Goal: Information Seeking & Learning: Learn about a topic

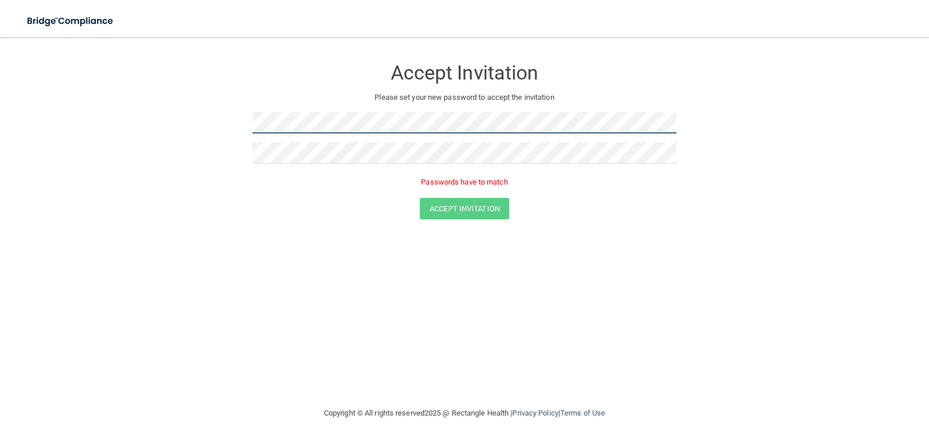
click at [196, 126] on form "Accept Invitation Please set your new password to accept the invitation Passwor…" at bounding box center [464, 141] width 883 height 185
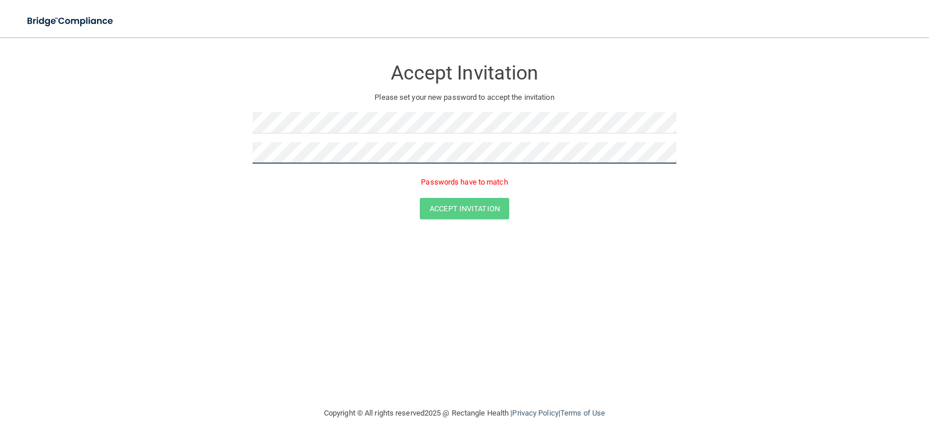
click at [192, 152] on form "Accept Invitation Please set your new password to accept the invitation Passwor…" at bounding box center [464, 141] width 883 height 185
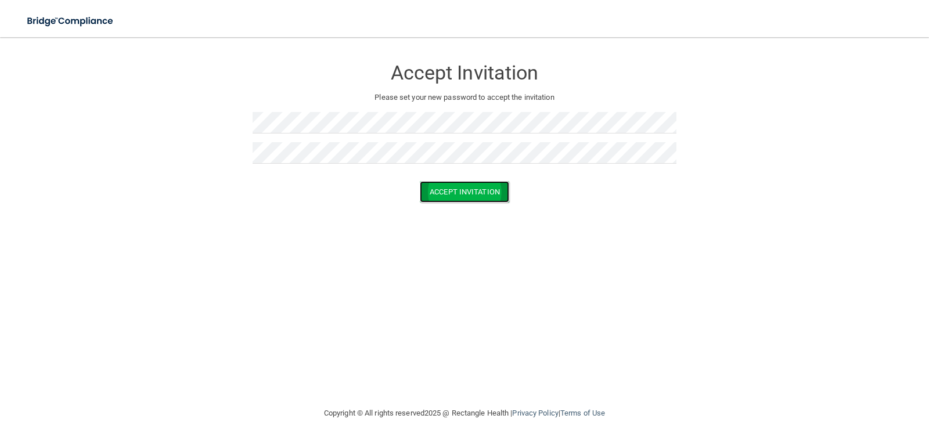
click at [475, 188] on button "Accept Invitation" at bounding box center [464, 191] width 89 height 21
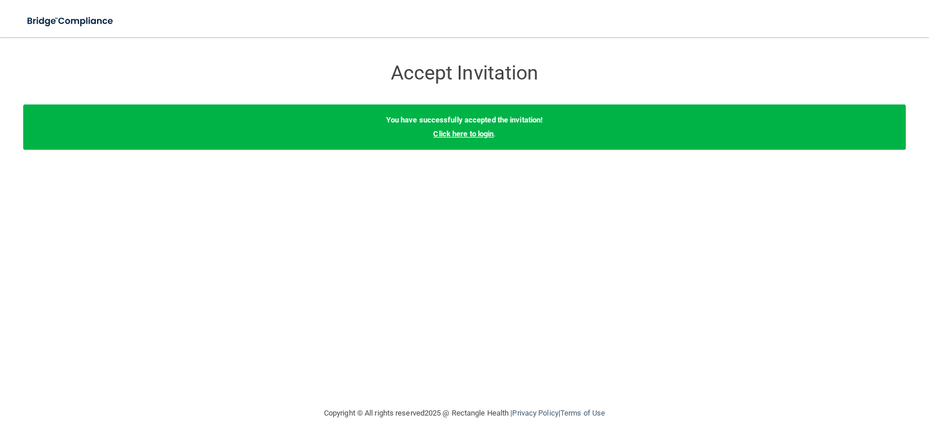
click at [470, 134] on link "Click here to login" at bounding box center [463, 134] width 60 height 9
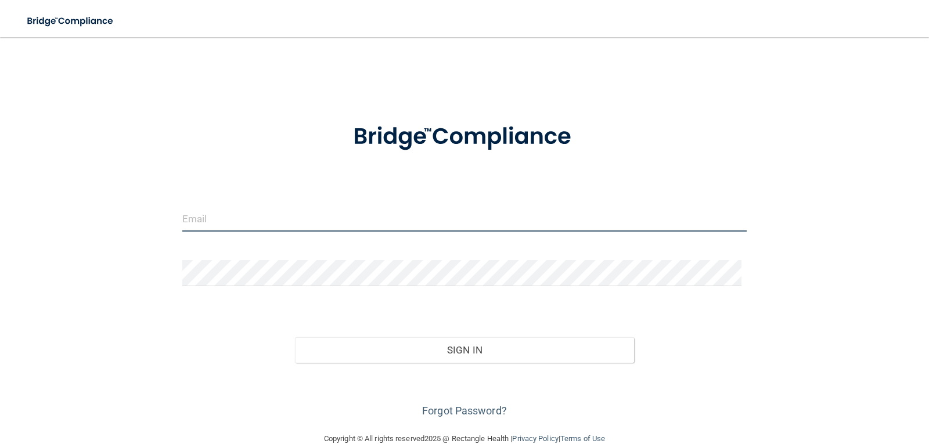
click at [245, 216] on input "email" at bounding box center [464, 219] width 565 height 26
click at [204, 213] on input "email" at bounding box center [464, 219] width 565 height 26
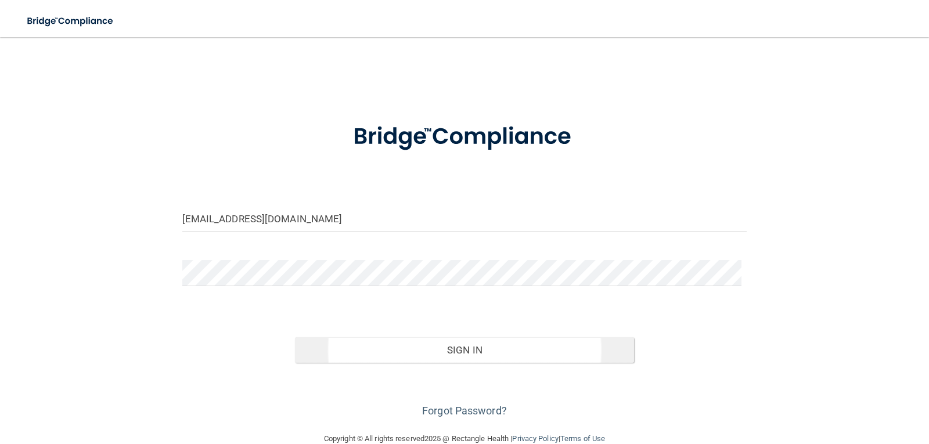
type input "[EMAIL_ADDRESS][DOMAIN_NAME]"
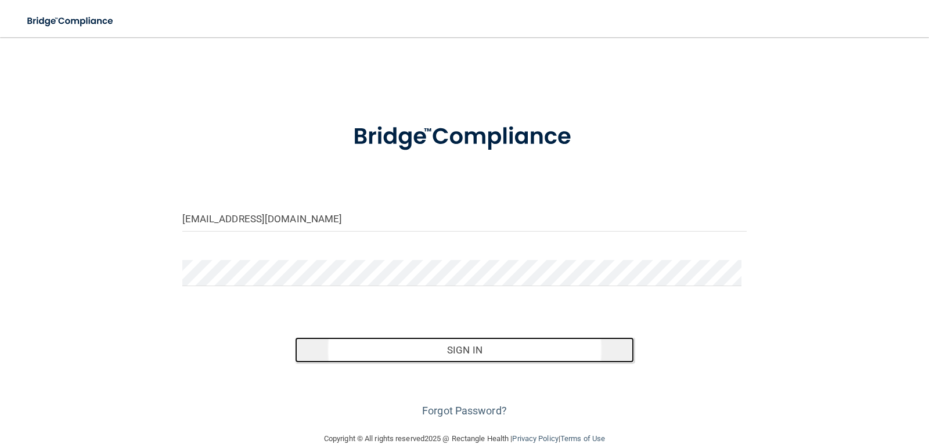
click at [474, 349] on button "Sign In" at bounding box center [464, 350] width 339 height 26
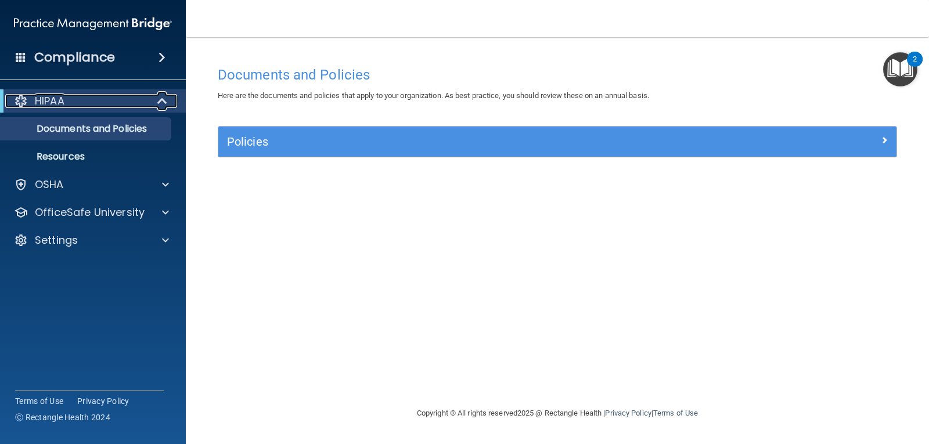
click at [164, 100] on span at bounding box center [164, 101] width 10 height 14
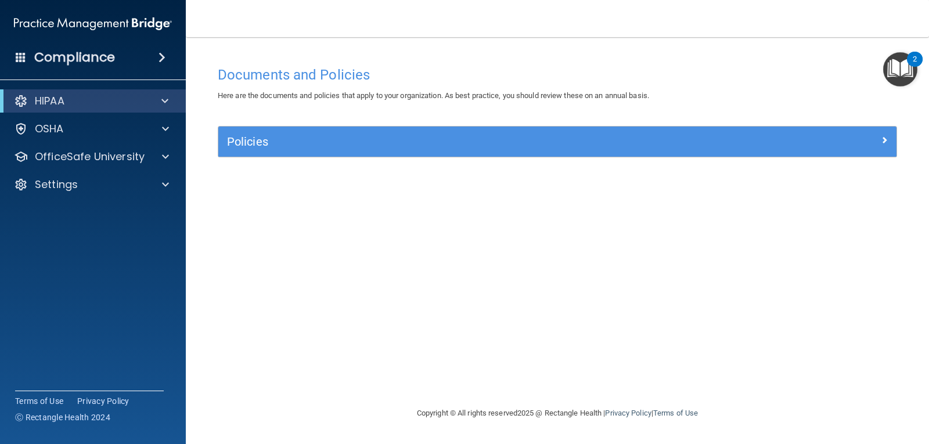
click at [164, 59] on span at bounding box center [162, 58] width 7 height 14
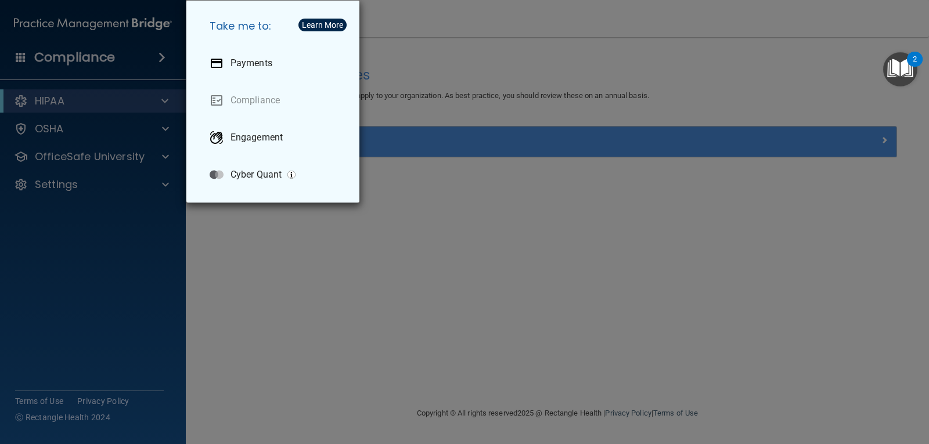
click at [136, 65] on div "Take me to: Payments Compliance Engagement Cyber Quant" at bounding box center [464, 222] width 929 height 444
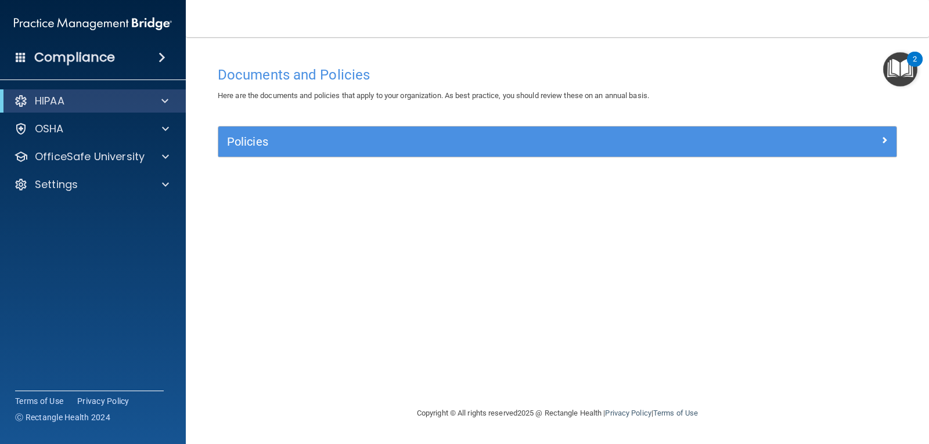
click at [163, 56] on span at bounding box center [162, 58] width 7 height 14
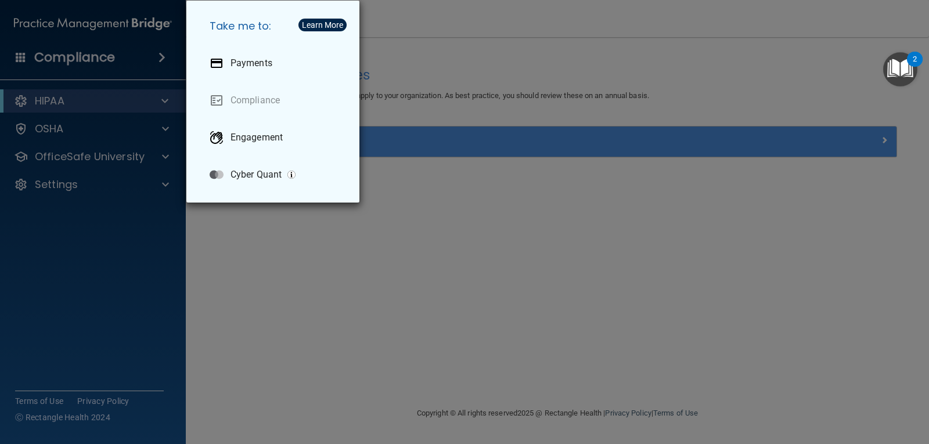
click at [150, 55] on div "Take me to: Payments Compliance Engagement Cyber Quant" at bounding box center [464, 222] width 929 height 444
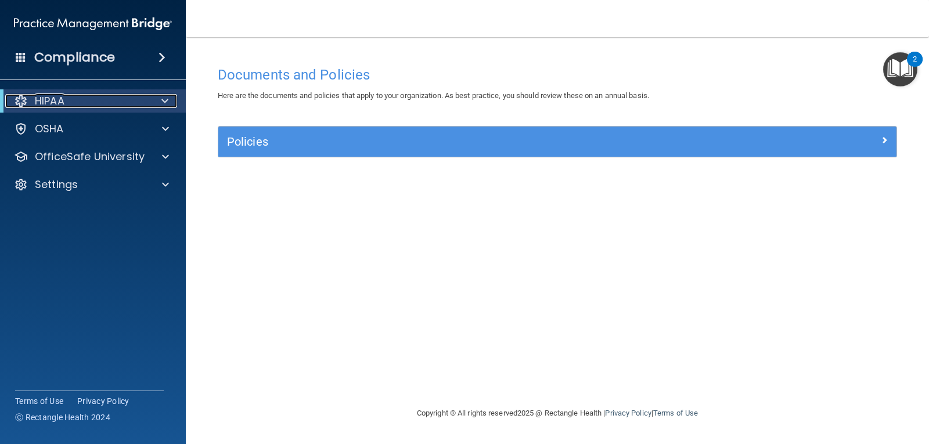
click at [167, 101] on span at bounding box center [164, 101] width 7 height 14
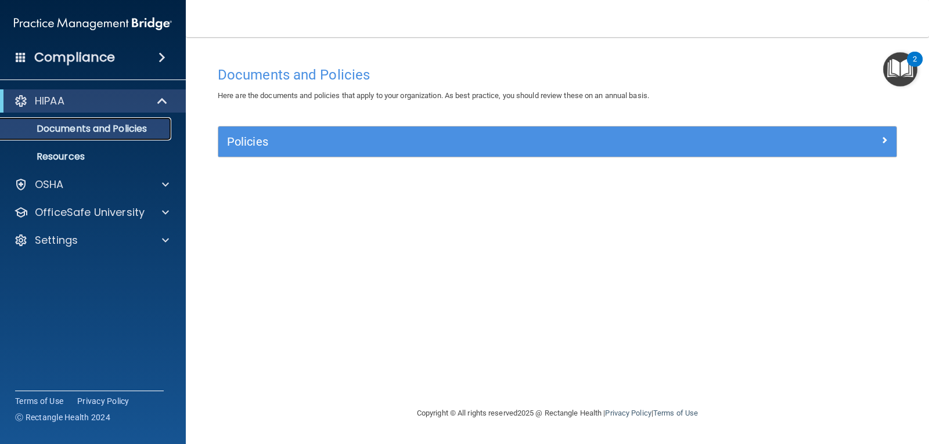
click at [134, 129] on p "Documents and Policies" at bounding box center [87, 129] width 159 height 12
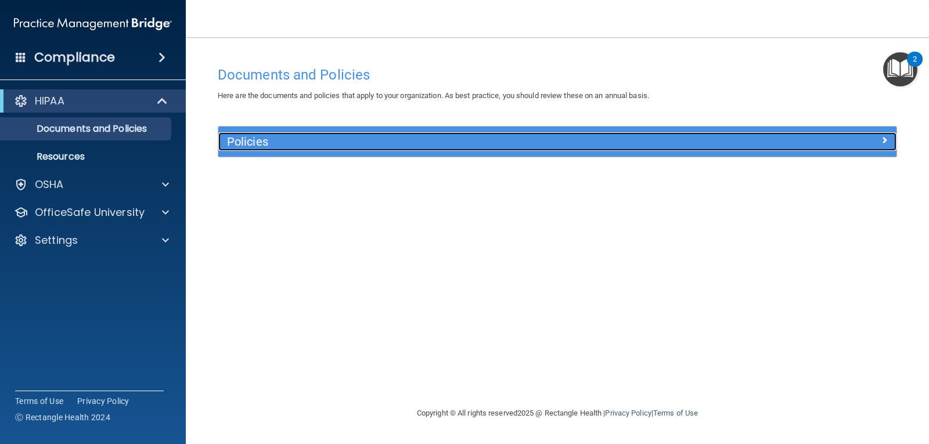
click at [247, 143] on h5 "Policies" at bounding box center [472, 141] width 491 height 13
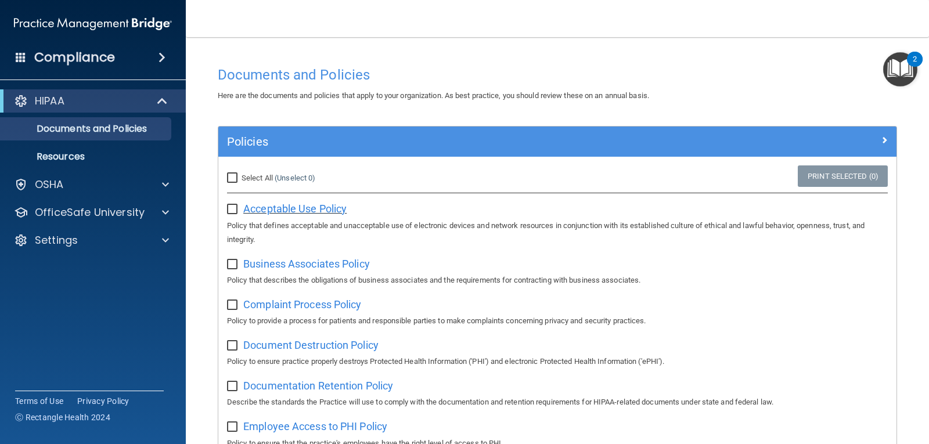
click at [286, 207] on span "Acceptable Use Policy" at bounding box center [294, 209] width 103 height 12
click at [235, 174] on input "Select All (Unselect 0) Unselect All" at bounding box center [233, 178] width 13 height 9
checkbox input "true"
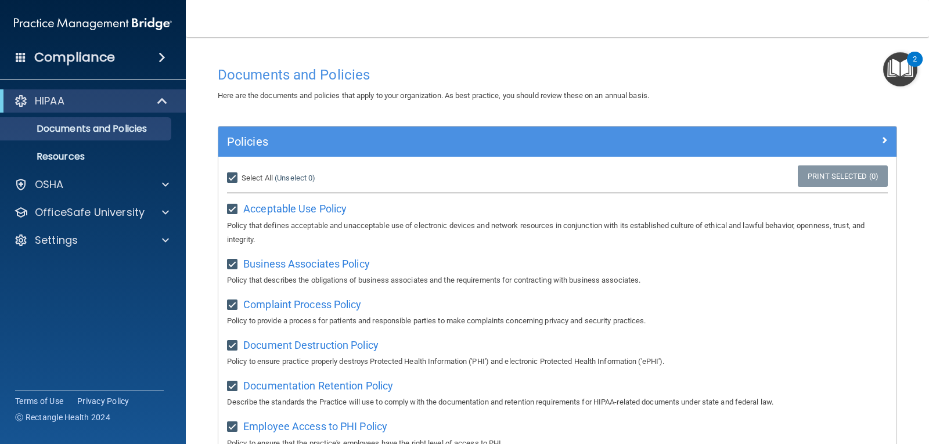
checkbox input "true"
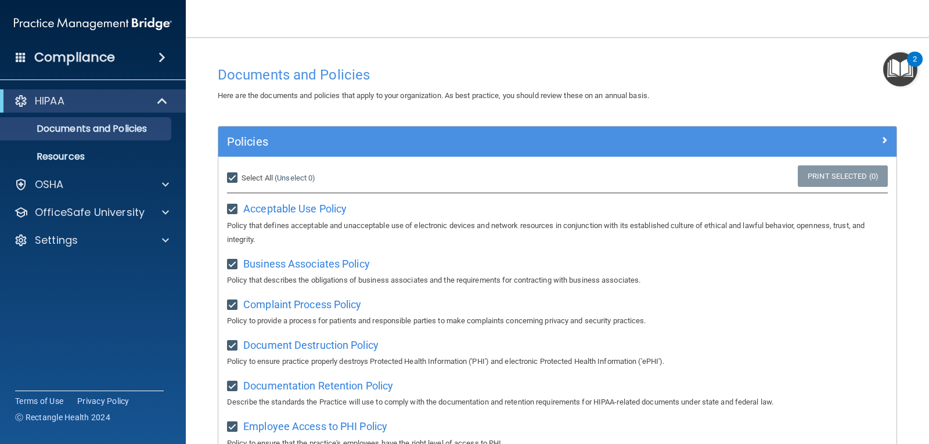
checkbox input "true"
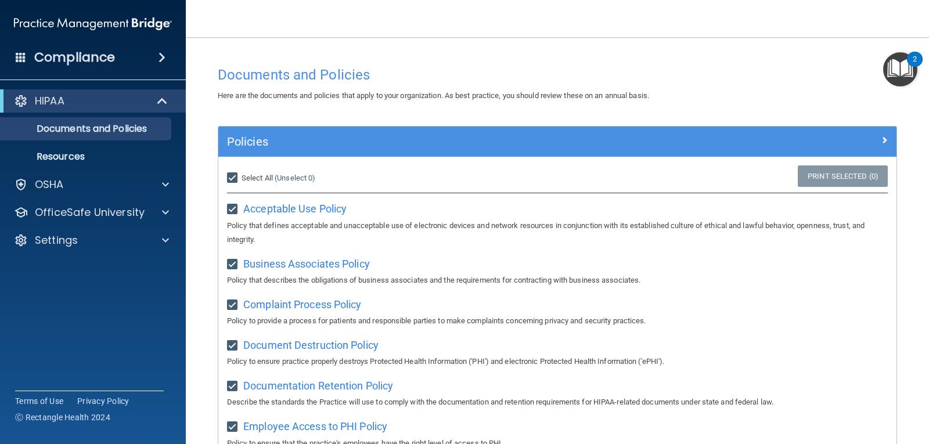
checkbox input "true"
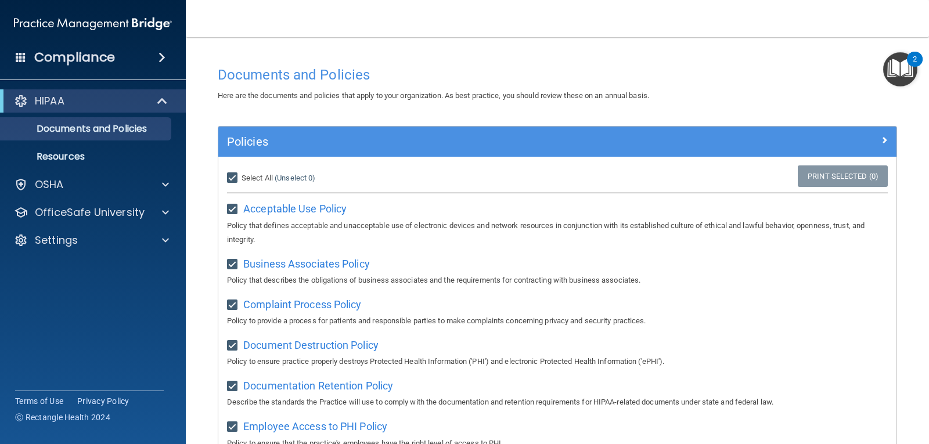
checkbox input "true"
click at [233, 176] on input "Select All (Unselect 21) Unselect All" at bounding box center [233, 178] width 13 height 9
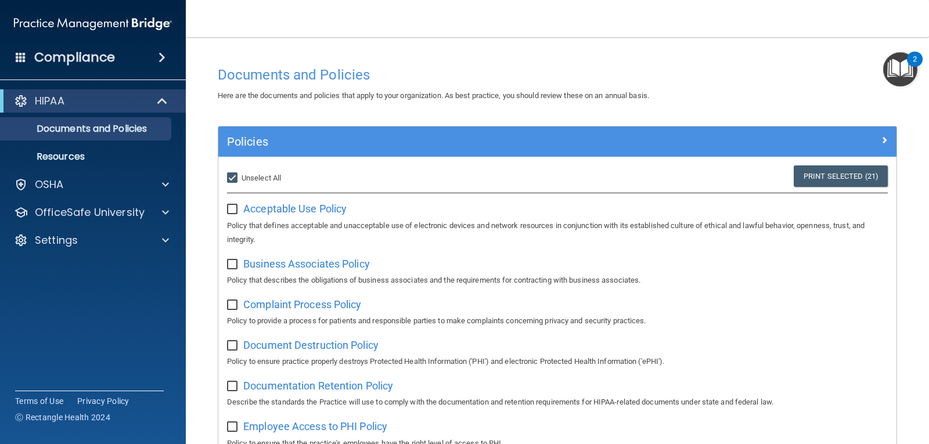
checkbox input "false"
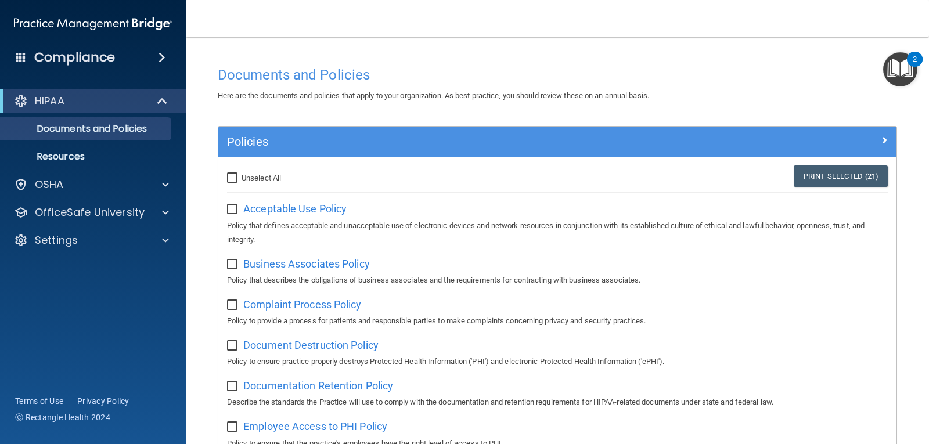
checkbox input "false"
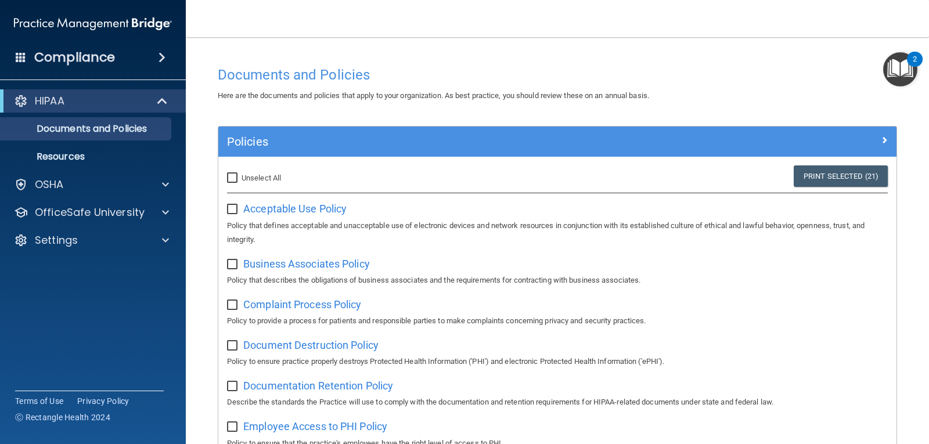
checkbox input "false"
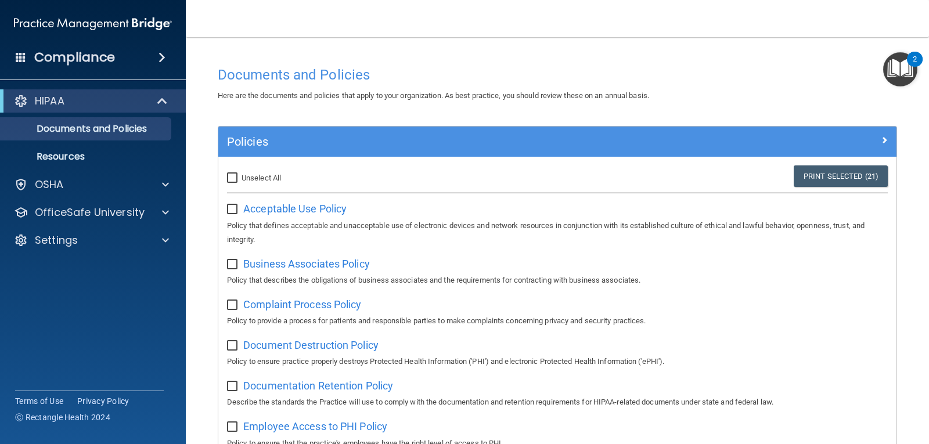
checkbox input "false"
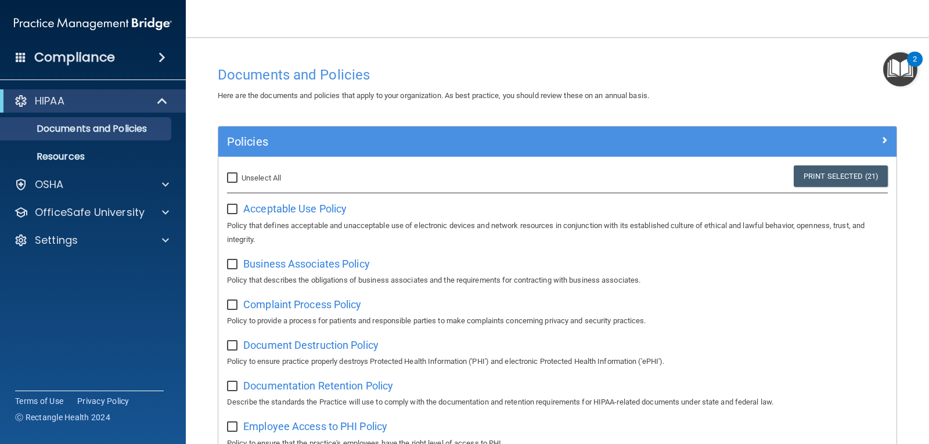
checkbox input "false"
click at [242, 216] on div "Acceptable Use Policy Policy that defines acceptable and unacceptable use of el…" at bounding box center [557, 222] width 661 height 47
click at [235, 206] on input "checkbox" at bounding box center [233, 209] width 13 height 9
checkbox input "true"
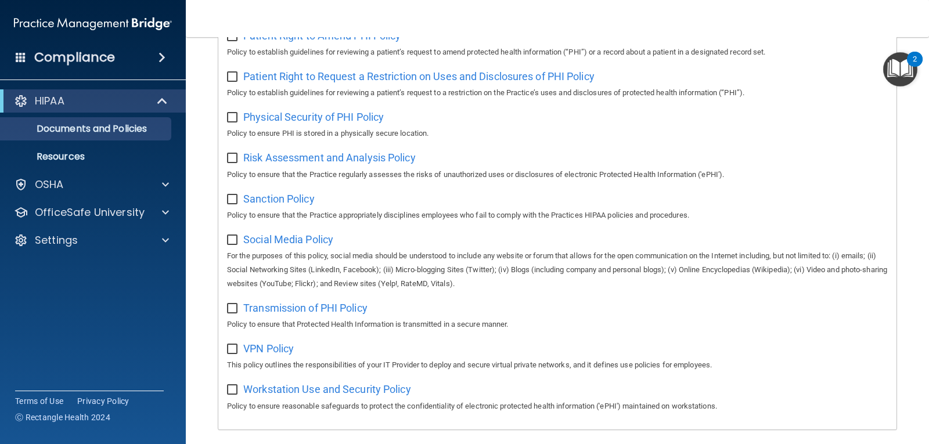
scroll to position [632, 0]
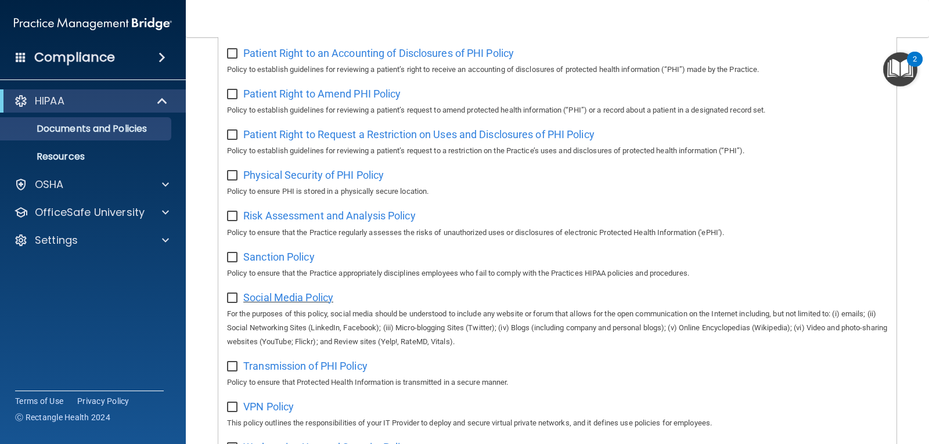
click at [300, 304] on span "Social Media Policy" at bounding box center [288, 298] width 90 height 12
click at [233, 303] on input "checkbox" at bounding box center [233, 298] width 13 height 9
checkbox input "true"
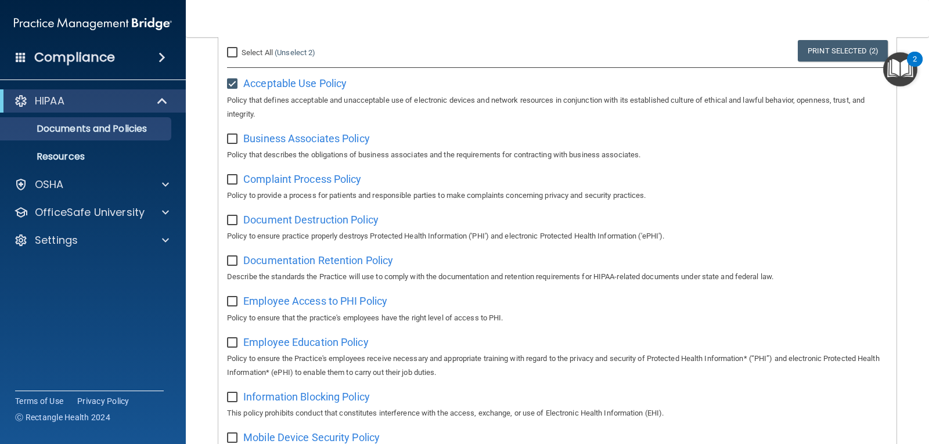
scroll to position [110, 0]
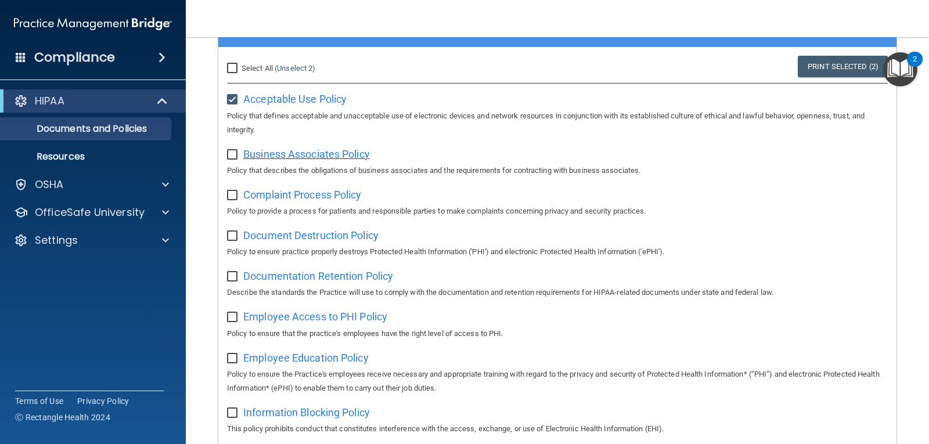
click at [264, 155] on span "Business Associates Policy" at bounding box center [306, 154] width 127 height 12
click at [233, 157] on input "checkbox" at bounding box center [233, 154] width 13 height 9
checkbox input "true"
click at [321, 197] on span "Complaint Process Policy" at bounding box center [302, 195] width 118 height 12
click at [233, 199] on input "checkbox" at bounding box center [233, 195] width 13 height 9
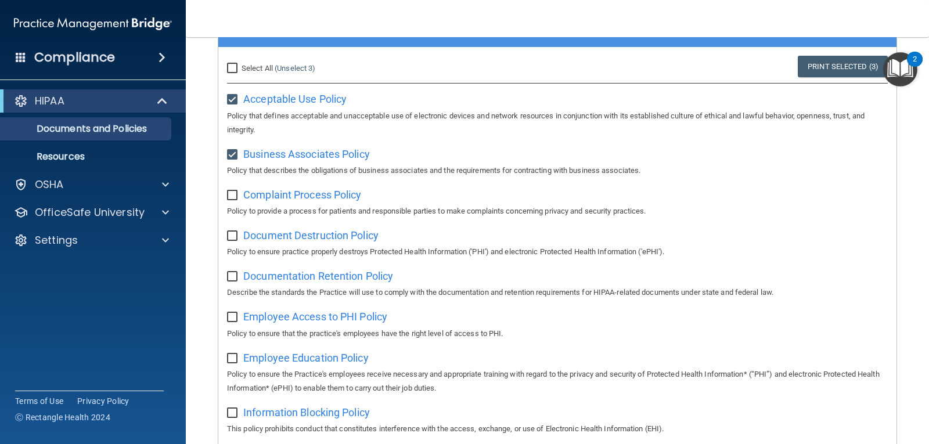
checkbox input "true"
click at [278, 239] on span "Document Destruction Policy" at bounding box center [310, 235] width 135 height 12
click at [235, 238] on input "checkbox" at bounding box center [233, 236] width 13 height 9
checkbox input "true"
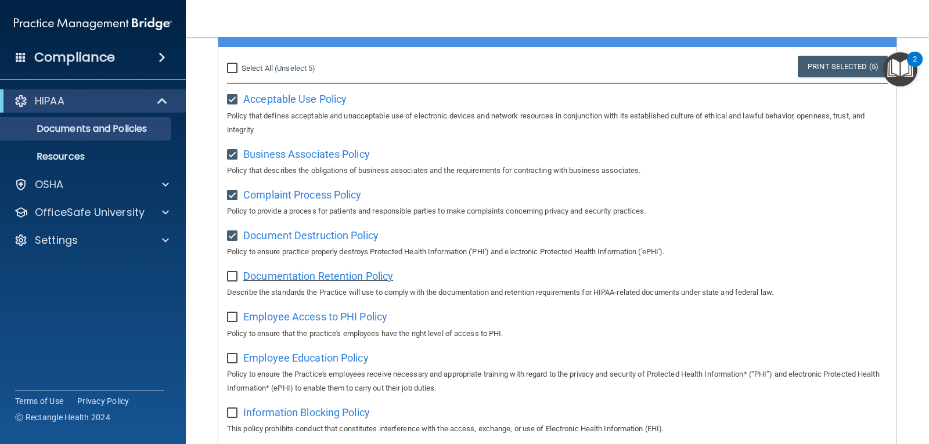
click at [297, 278] on span "Documentation Retention Policy" at bounding box center [318, 276] width 150 height 12
click at [237, 286] on div "Documentation Retention Policy Describe the standards the Practice will use to …" at bounding box center [557, 283] width 661 height 33
click at [234, 279] on input "checkbox" at bounding box center [233, 276] width 13 height 9
checkbox input "true"
click at [279, 319] on span "Employee Access to PHI Policy" at bounding box center [315, 317] width 144 height 12
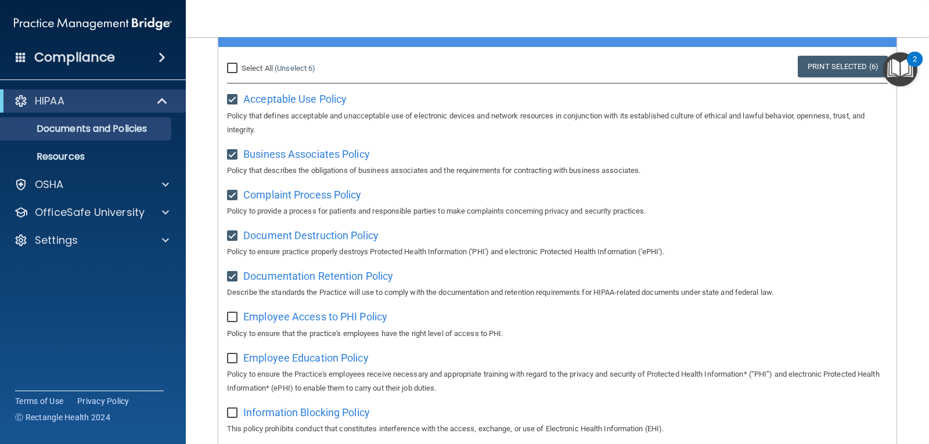
click at [232, 326] on div "Employee Access to PHI Policy Policy to ensure that the practice's employees ha…" at bounding box center [557, 323] width 661 height 33
click at [234, 319] on input "checkbox" at bounding box center [233, 317] width 13 height 9
checkbox input "true"
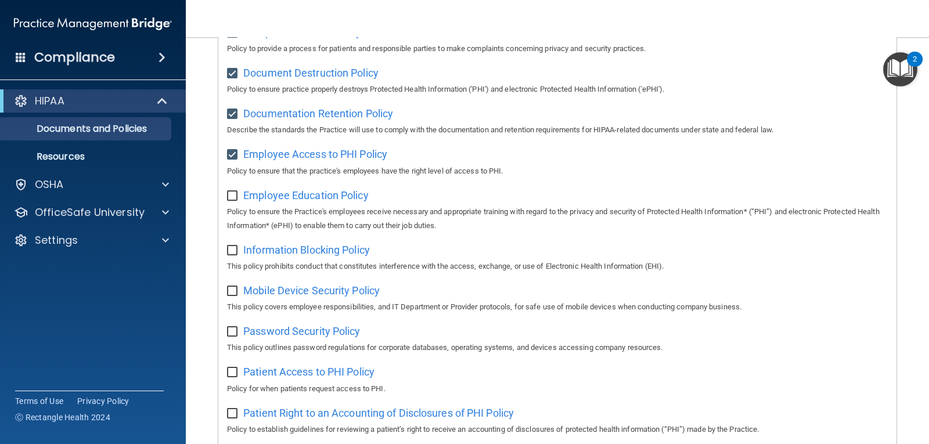
scroll to position [284, 0]
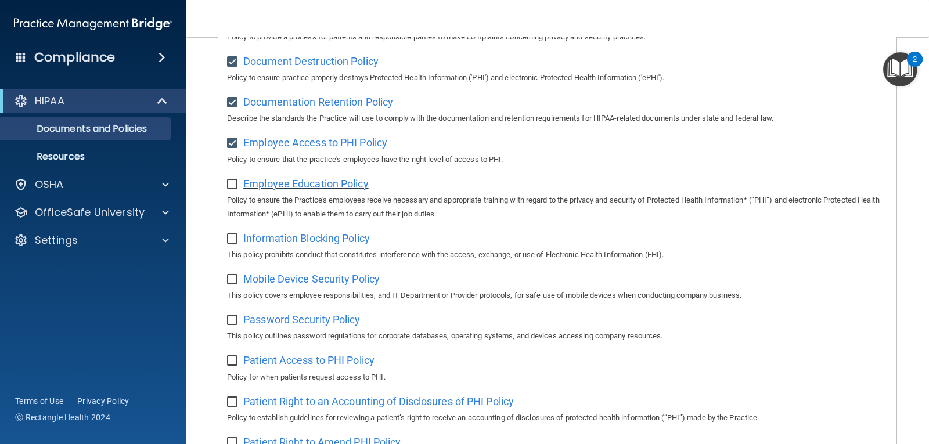
click at [263, 188] on span "Employee Education Policy" at bounding box center [305, 184] width 125 height 12
click at [232, 188] on input "checkbox" at bounding box center [233, 184] width 13 height 9
checkbox input "true"
click at [232, 243] on input "checkbox" at bounding box center [233, 239] width 13 height 9
checkbox input "true"
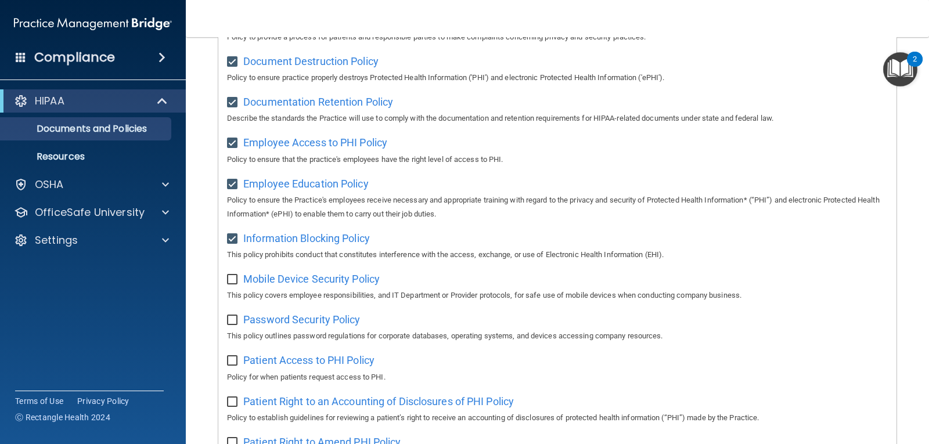
click at [232, 283] on input "checkbox" at bounding box center [233, 279] width 13 height 9
checkbox input "true"
click at [268, 283] on span "Mobile Device Security Policy" at bounding box center [311, 279] width 136 height 12
click at [239, 323] on input "checkbox" at bounding box center [233, 320] width 13 height 9
checkbox input "true"
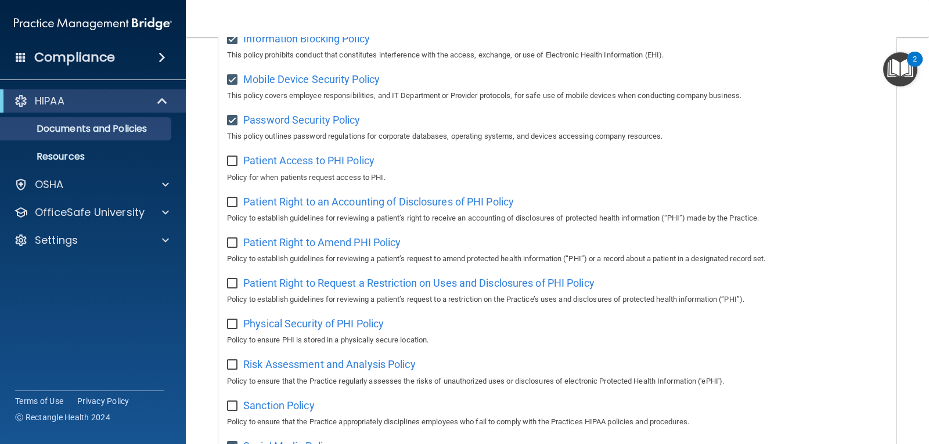
scroll to position [458, 0]
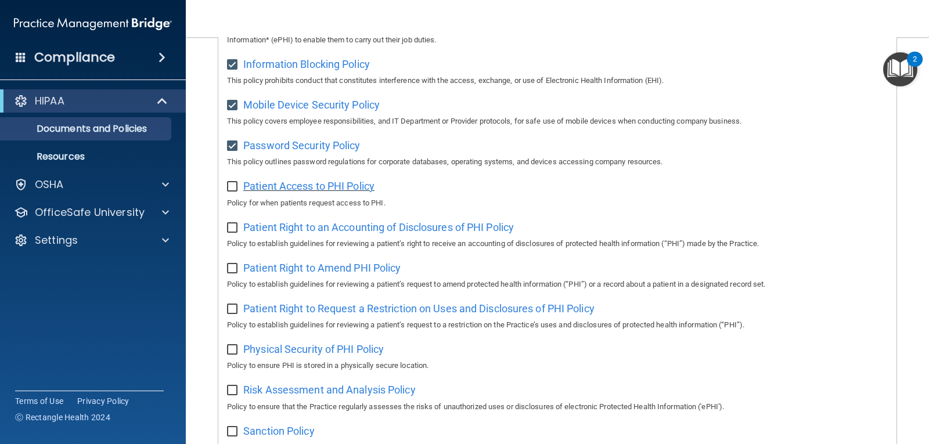
click at [279, 192] on span "Patient Access to PHI Policy" at bounding box center [308, 186] width 131 height 12
click at [231, 192] on input "checkbox" at bounding box center [233, 186] width 13 height 9
checkbox input "true"
click at [273, 233] on span "Patient Right to an Accounting of Disclosures of PHI Policy" at bounding box center [378, 227] width 271 height 12
click at [240, 231] on label at bounding box center [234, 224] width 15 height 13
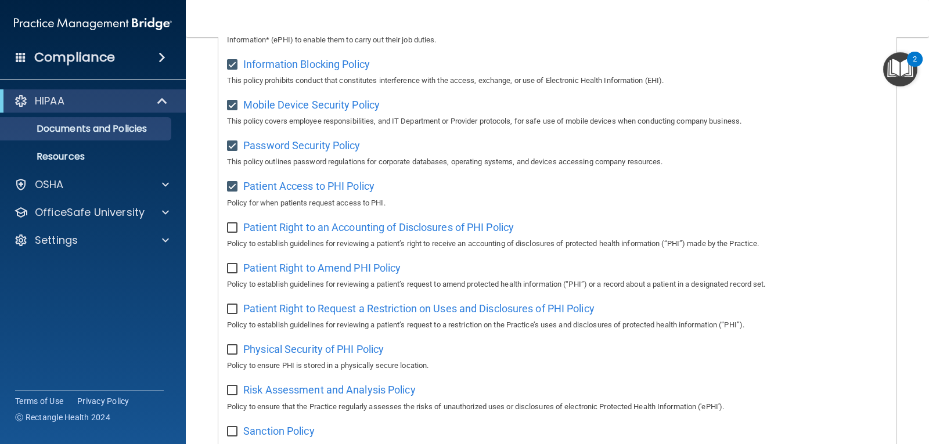
click at [240, 233] on input "checkbox" at bounding box center [233, 228] width 13 height 9
checkbox input "true"
click at [243, 274] on span "Patient Right to Amend PHI Policy" at bounding box center [321, 268] width 157 height 12
click at [232, 274] on input "checkbox" at bounding box center [233, 268] width 13 height 9
checkbox input "true"
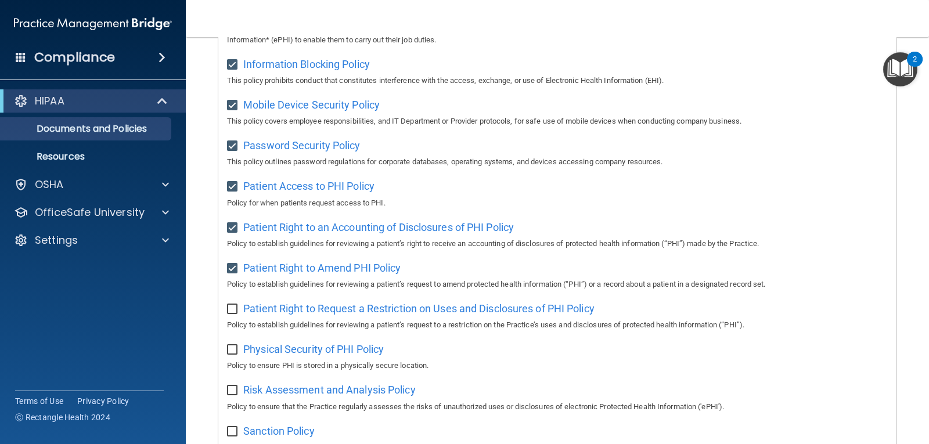
click at [236, 314] on input "checkbox" at bounding box center [233, 309] width 13 height 9
checkbox input "true"
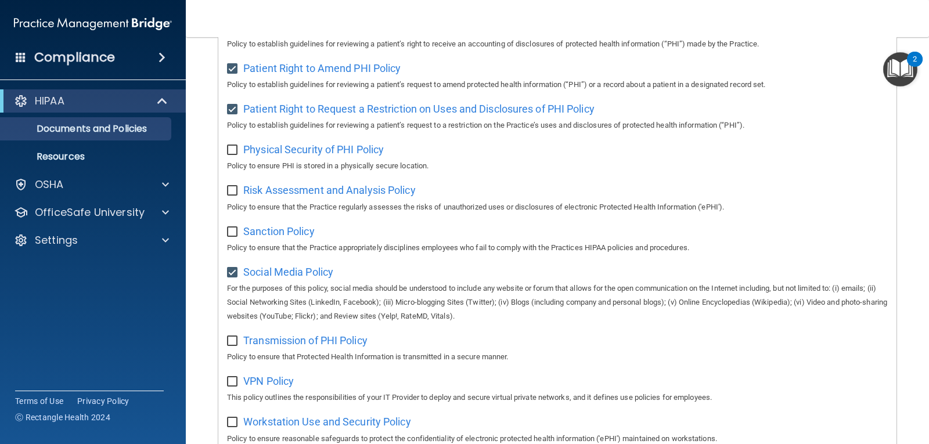
scroll to position [691, 0]
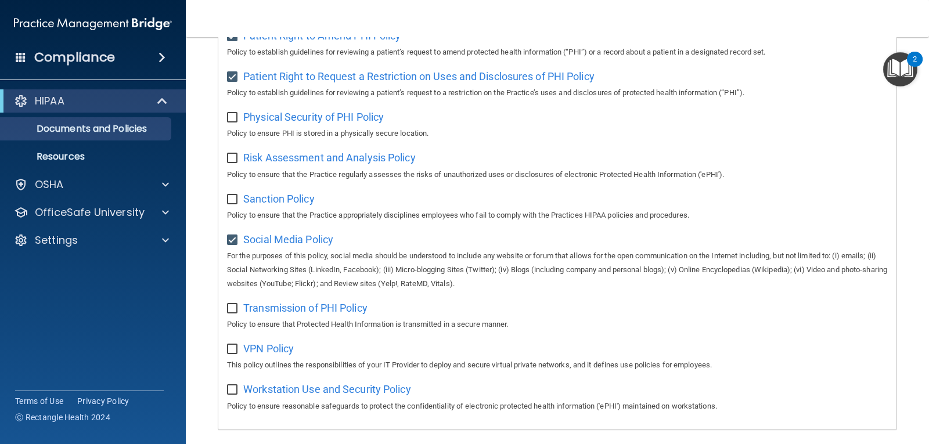
click at [232, 123] on input "checkbox" at bounding box center [233, 117] width 13 height 9
checkbox input "true"
click at [231, 163] on input "checkbox" at bounding box center [233, 158] width 13 height 9
checkbox input "true"
click at [229, 204] on input "checkbox" at bounding box center [233, 199] width 13 height 9
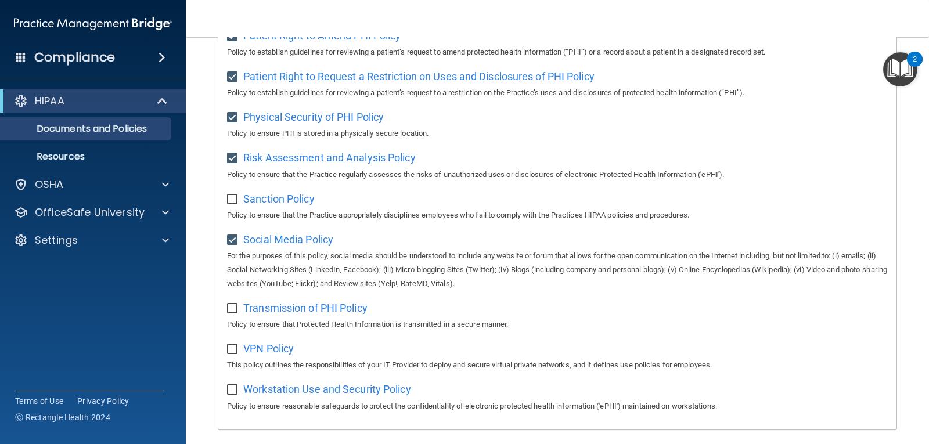
checkbox input "true"
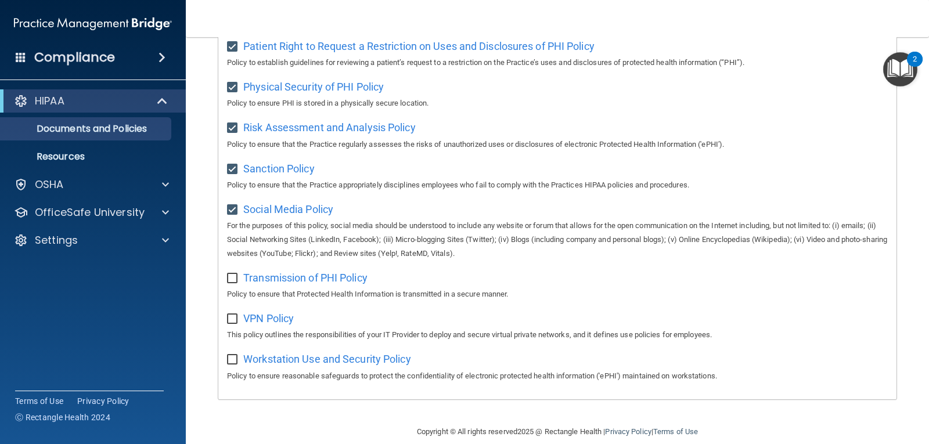
scroll to position [749, 0]
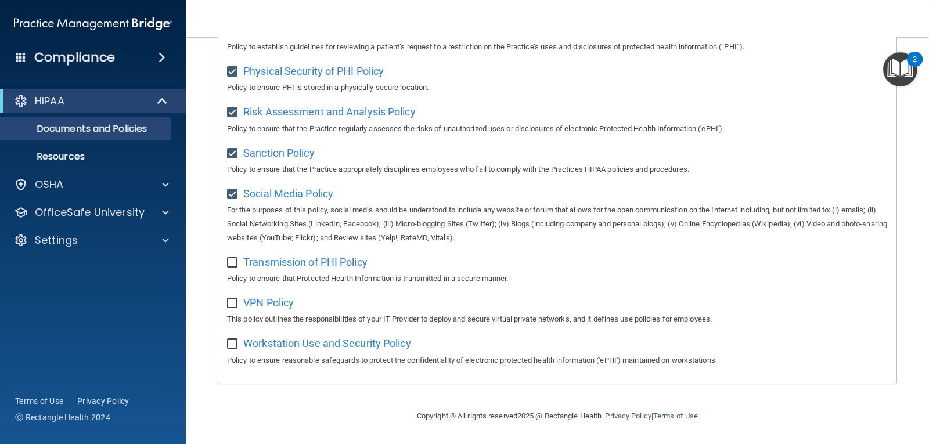
click at [238, 261] on input "checkbox" at bounding box center [233, 262] width 13 height 9
checkbox input "true"
click at [284, 299] on span "VPN Policy" at bounding box center [268, 303] width 51 height 12
click at [228, 308] on div "VPN Policy This policy outlines the responsibilities of your IT Provider to dep…" at bounding box center [557, 309] width 661 height 33
click at [251, 298] on span "VPN Policy" at bounding box center [268, 303] width 51 height 12
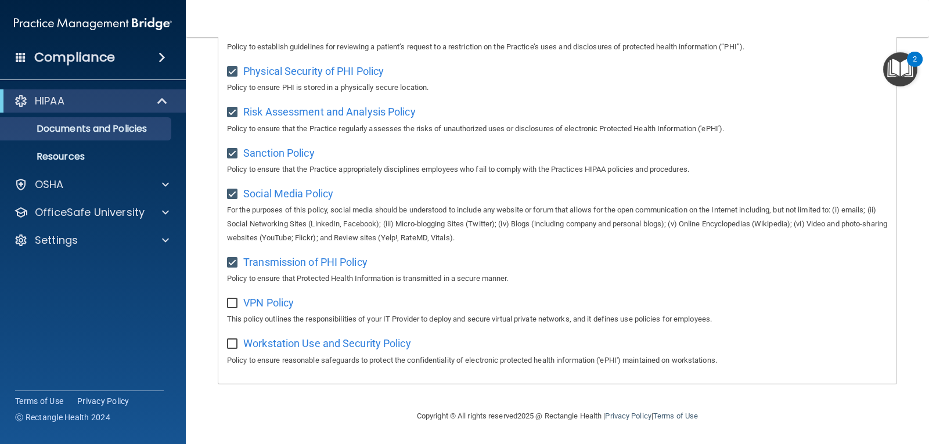
click at [229, 306] on input "checkbox" at bounding box center [233, 303] width 13 height 9
checkbox input "true"
click at [265, 341] on span "Workstation Use and Security Policy" at bounding box center [327, 343] width 168 height 12
click at [234, 347] on input "checkbox" at bounding box center [233, 344] width 13 height 9
checkbox input "true"
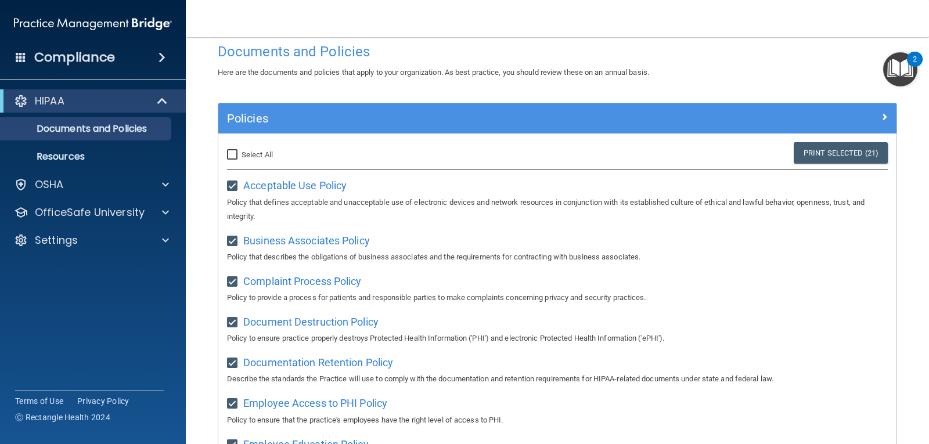
scroll to position [0, 0]
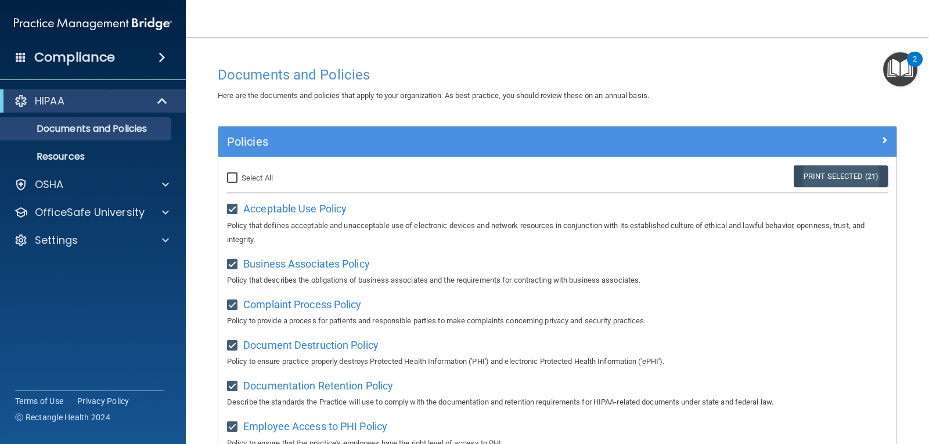
click at [814, 182] on link "Print Selected (21)" at bounding box center [841, 176] width 94 height 21
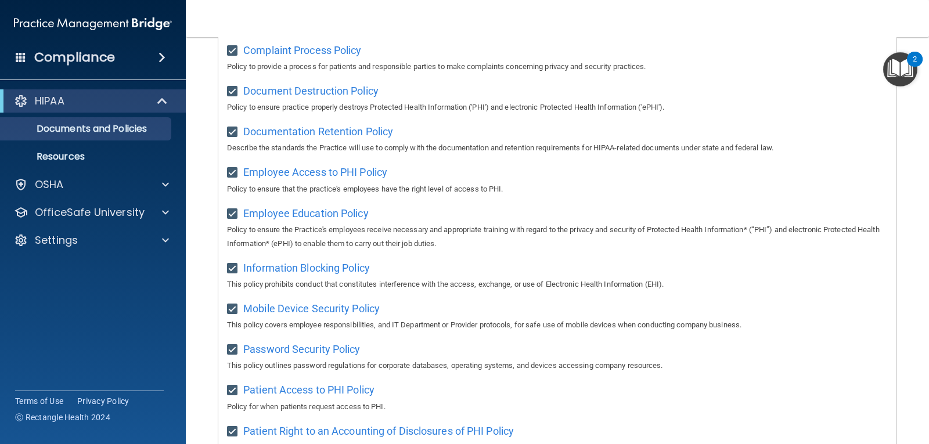
scroll to position [52, 0]
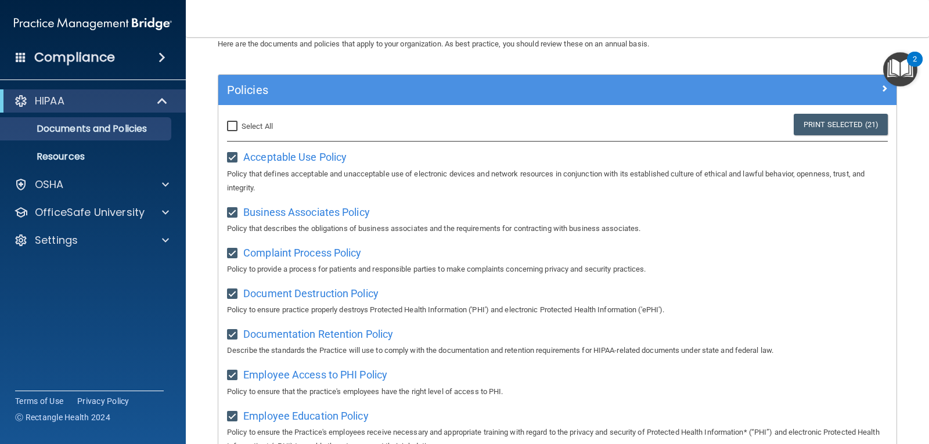
click at [232, 130] on input "Select All (Unselect 21) Unselect All" at bounding box center [233, 126] width 13 height 9
checkbox input "true"
click at [53, 186] on p "OSHA" at bounding box center [49, 185] width 29 height 14
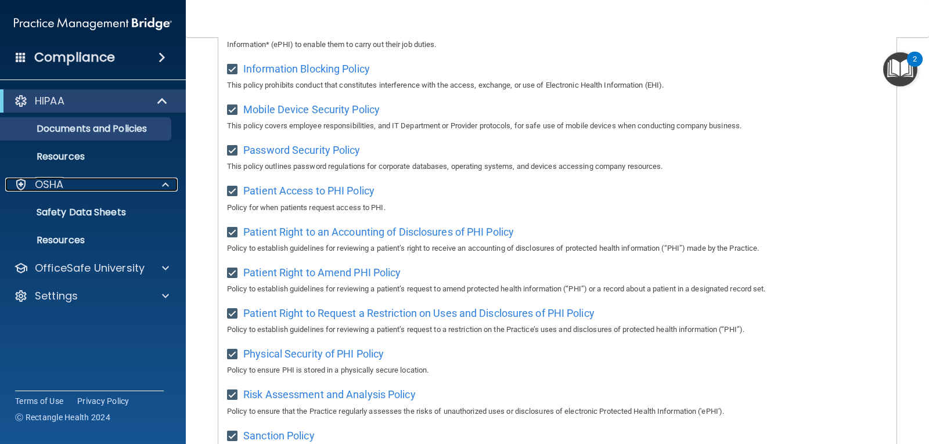
scroll to position [458, 0]
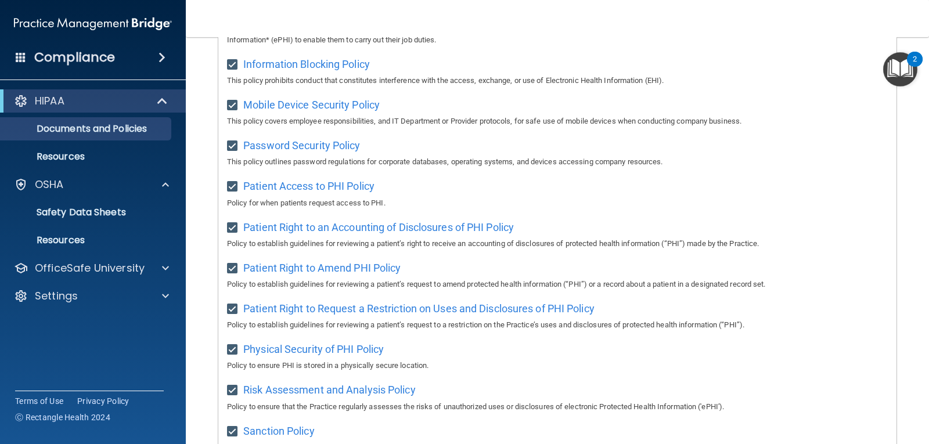
click at [905, 69] on img "Open Resource Center, 2 new notifications" at bounding box center [900, 69] width 34 height 34
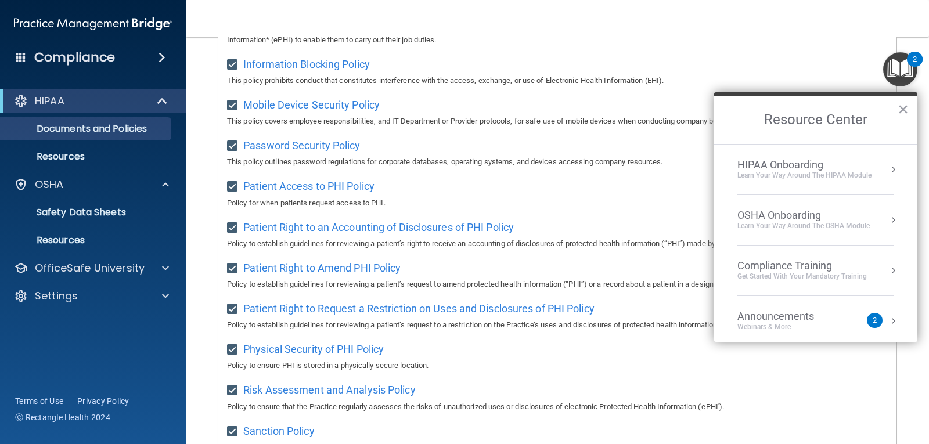
click at [853, 169] on div "HIPAA Onboarding" at bounding box center [805, 165] width 134 height 13
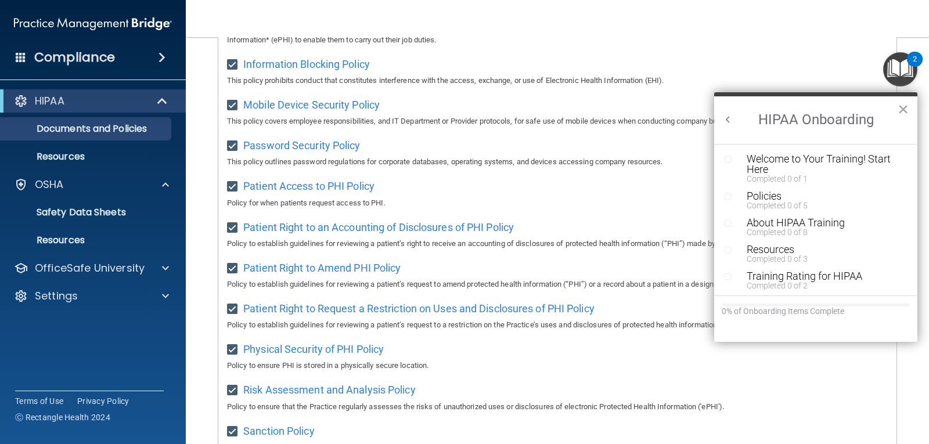
scroll to position [0, 0]
click at [847, 156] on div "Welcome to Your Training! Start Here" at bounding box center [820, 164] width 147 height 21
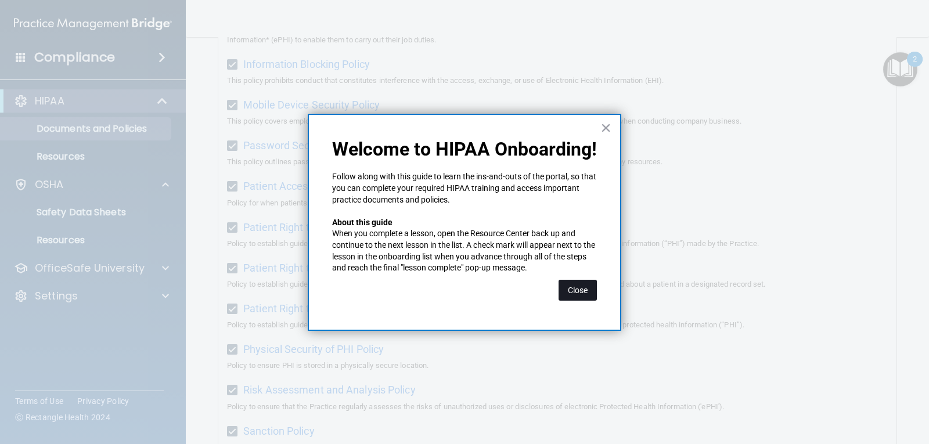
click at [587, 292] on button "Close" at bounding box center [578, 290] width 38 height 21
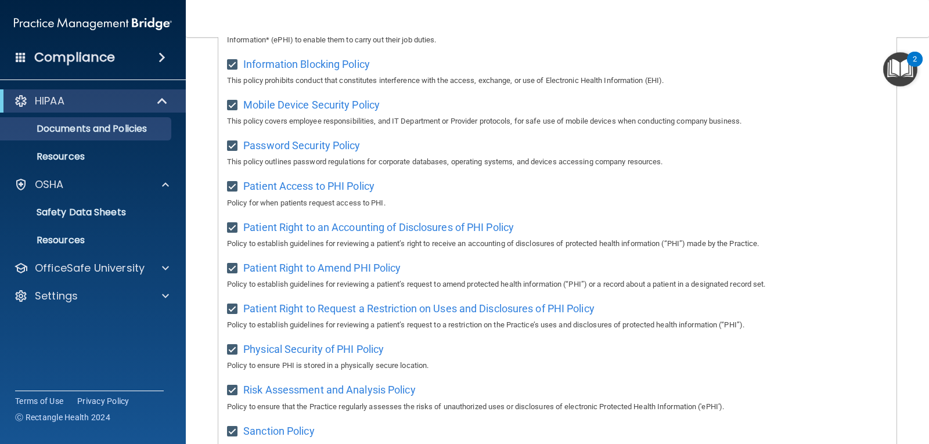
click at [907, 67] on img "Open Resource Center, 2 new notifications" at bounding box center [900, 69] width 34 height 34
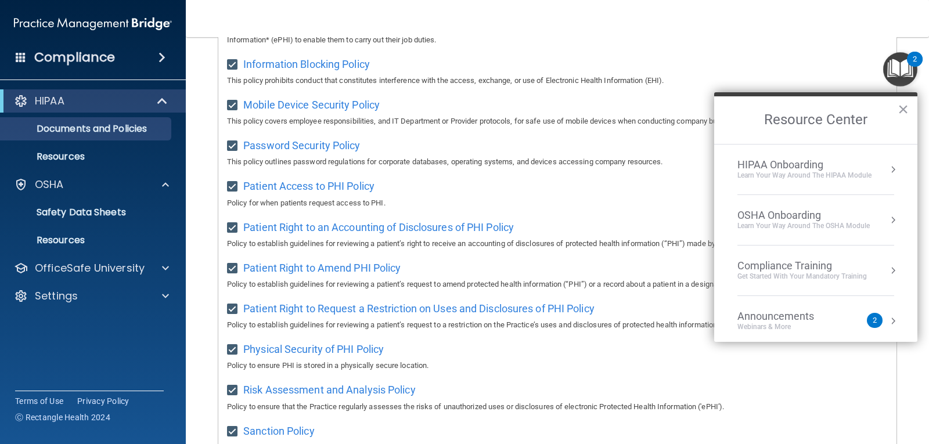
click at [804, 217] on div "OSHA Onboarding" at bounding box center [804, 215] width 132 height 13
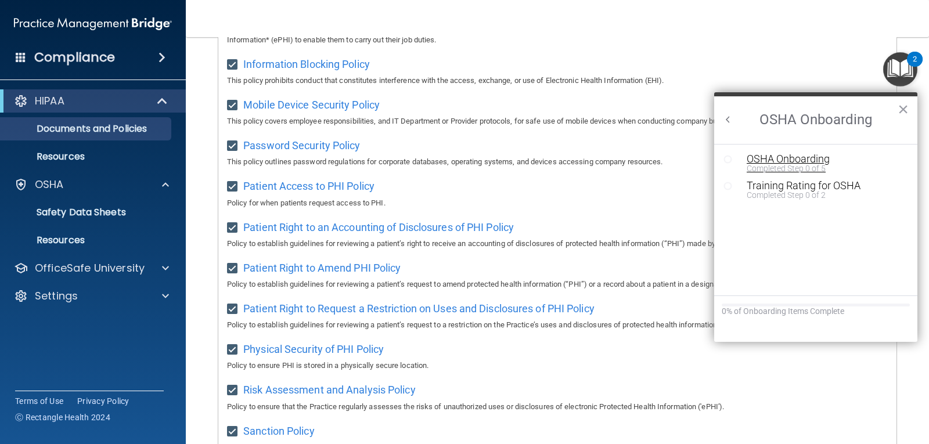
click at [797, 164] on div "Completed Step 0 of 5" at bounding box center [825, 168] width 156 height 8
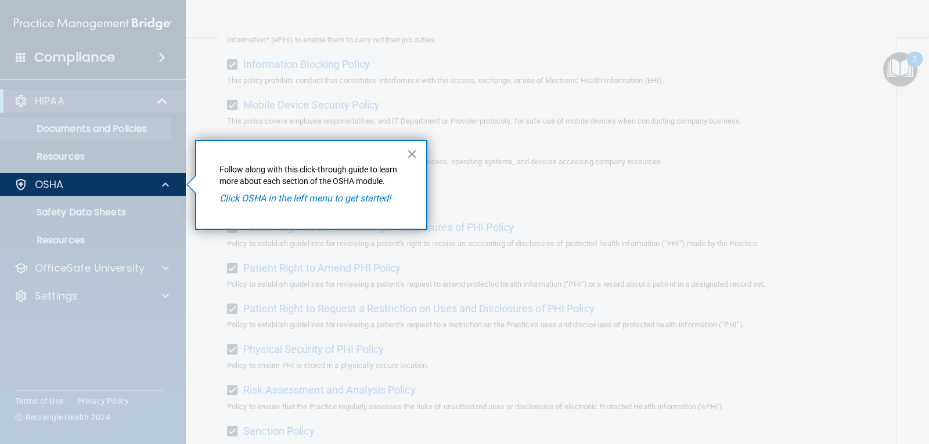
click at [357, 196] on em "Click OSHA in the left menu to get started!" at bounding box center [305, 198] width 171 height 11
click at [317, 202] on em "Click OSHA in the left menu to get started!" at bounding box center [305, 198] width 171 height 11
click at [46, 185] on p "OSHA" at bounding box center [49, 185] width 29 height 14
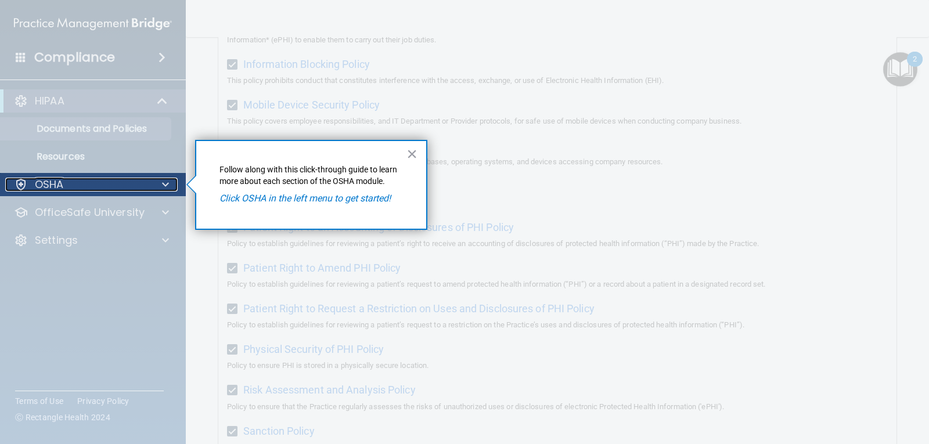
click at [95, 182] on div "OSHA" at bounding box center [77, 185] width 144 height 14
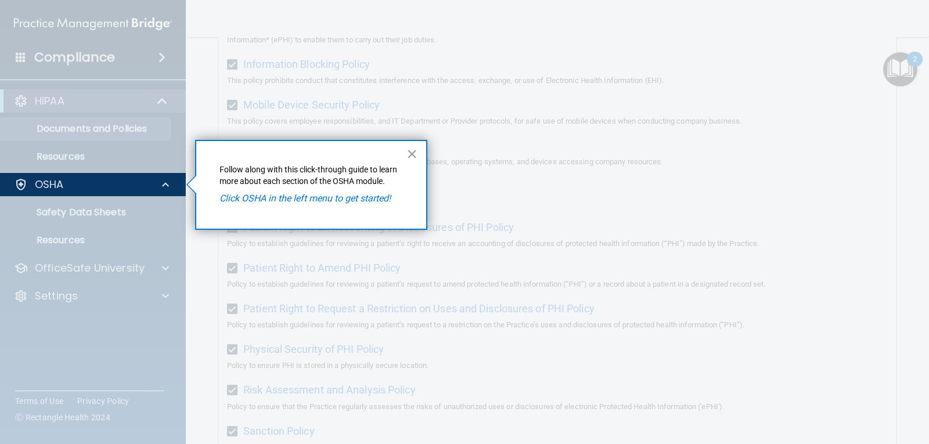
click at [406, 152] on div "× Follow along with this click-through guide to learn more about each section o…" at bounding box center [311, 185] width 232 height 90
click at [411, 153] on button "×" at bounding box center [412, 154] width 11 height 19
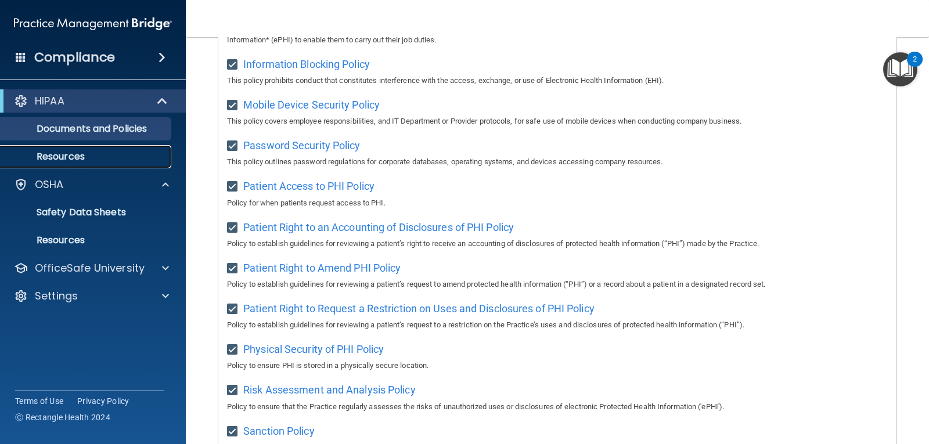
click at [85, 155] on p "Resources" at bounding box center [87, 157] width 159 height 12
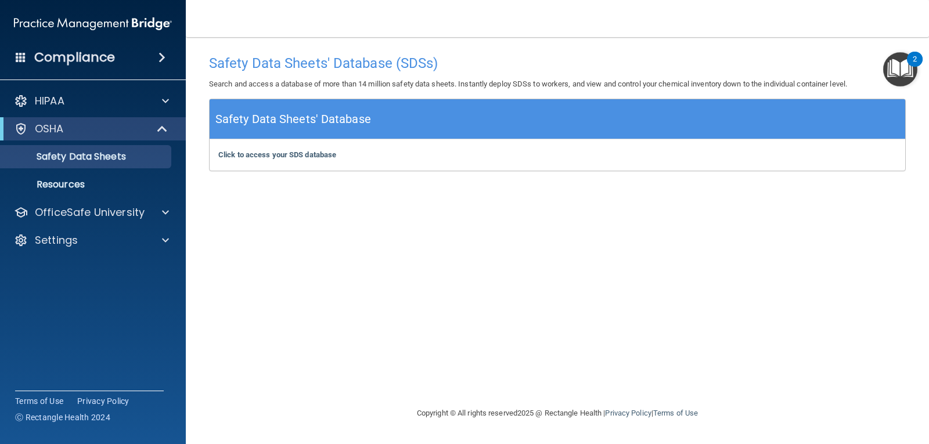
click at [348, 121] on h5 "Safety Data Sheets' Database" at bounding box center [293, 119] width 156 height 20
click at [293, 153] on b "Click to access your SDS database" at bounding box center [277, 154] width 118 height 9
click at [81, 179] on p "Resources" at bounding box center [87, 185] width 159 height 12
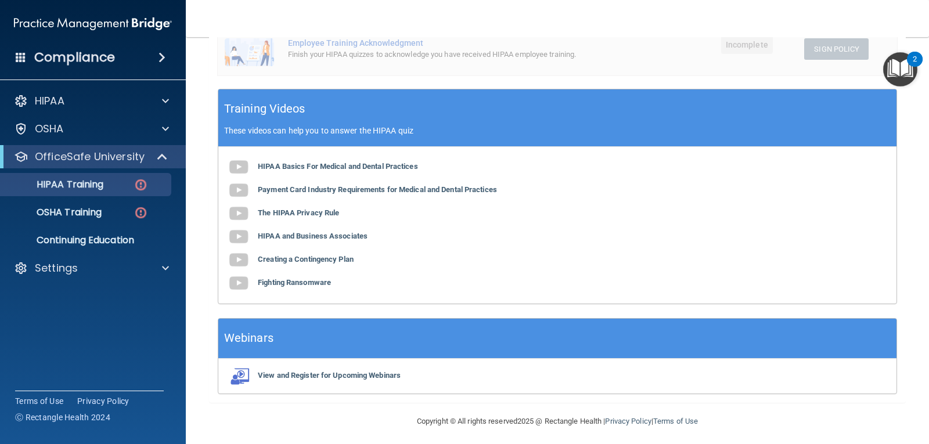
scroll to position [379, 0]
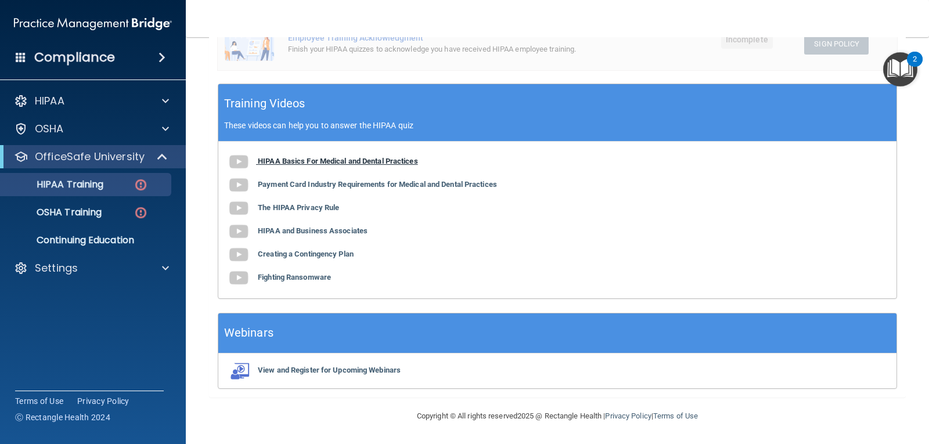
click at [287, 159] on b "HIPAA Basics For Medical and Dental Practices" at bounding box center [338, 161] width 160 height 9
click at [278, 162] on b "HIPAA Basics For Medical and Dental Practices" at bounding box center [338, 161] width 160 height 9
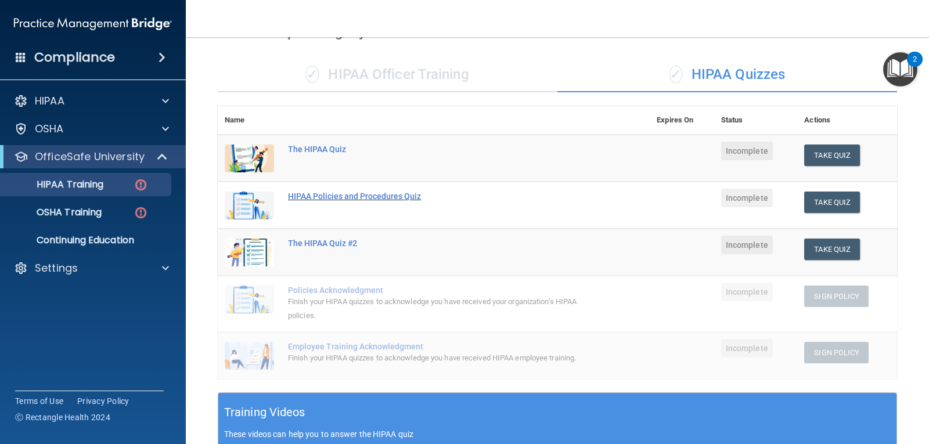
scroll to position [0, 0]
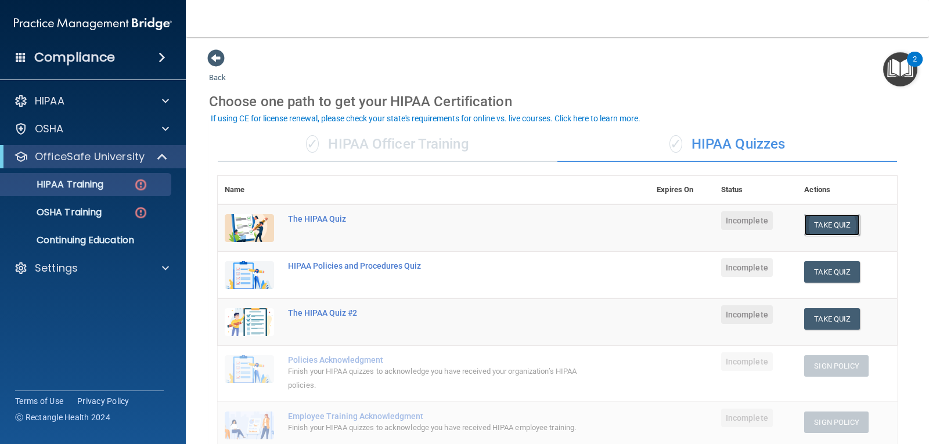
click at [839, 228] on button "Take Quiz" at bounding box center [832, 224] width 56 height 21
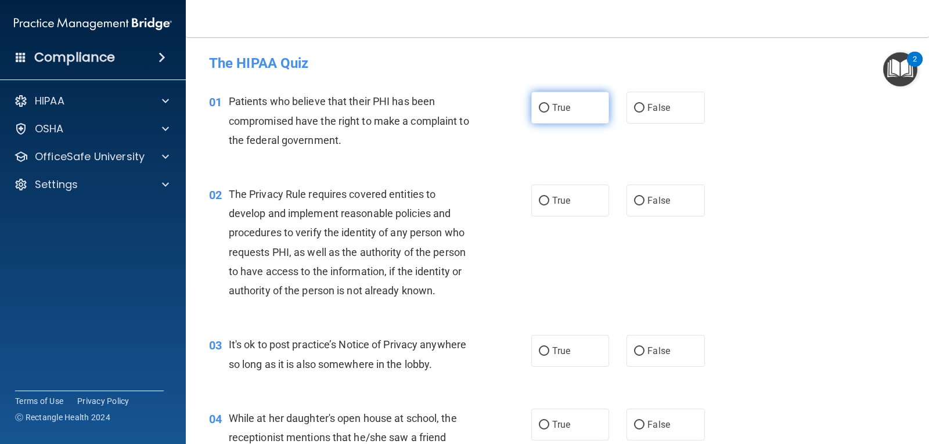
click at [546, 108] on label "True" at bounding box center [570, 108] width 78 height 32
click at [546, 108] on input "True" at bounding box center [544, 108] width 10 height 9
radio input "true"
click at [544, 202] on input "True" at bounding box center [544, 201] width 10 height 9
radio input "true"
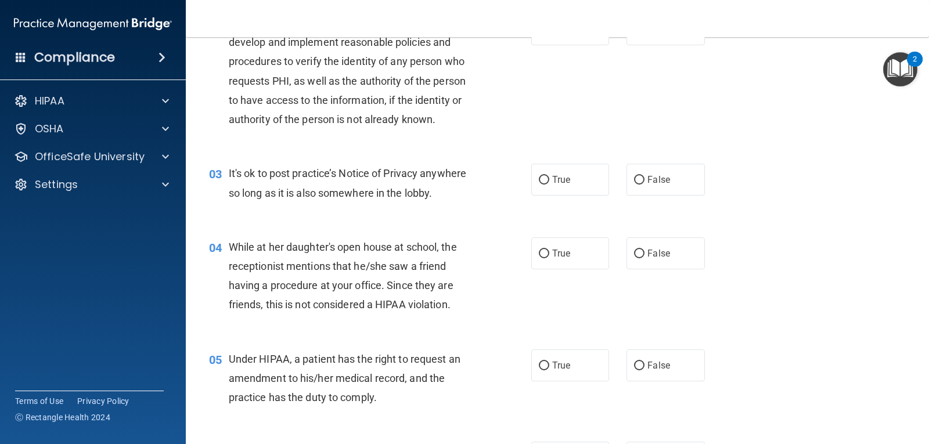
scroll to position [116, 0]
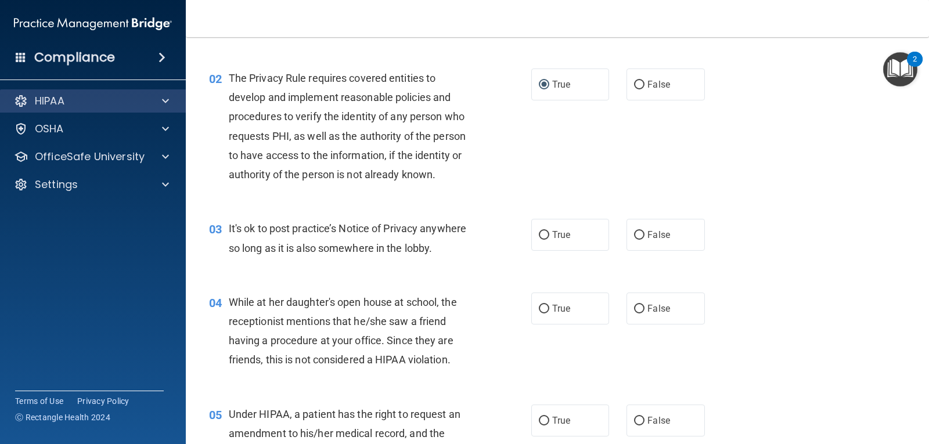
click at [162, 92] on div "HIPAA" at bounding box center [93, 100] width 186 height 23
click at [46, 98] on p "HIPAA" at bounding box center [50, 101] width 30 height 14
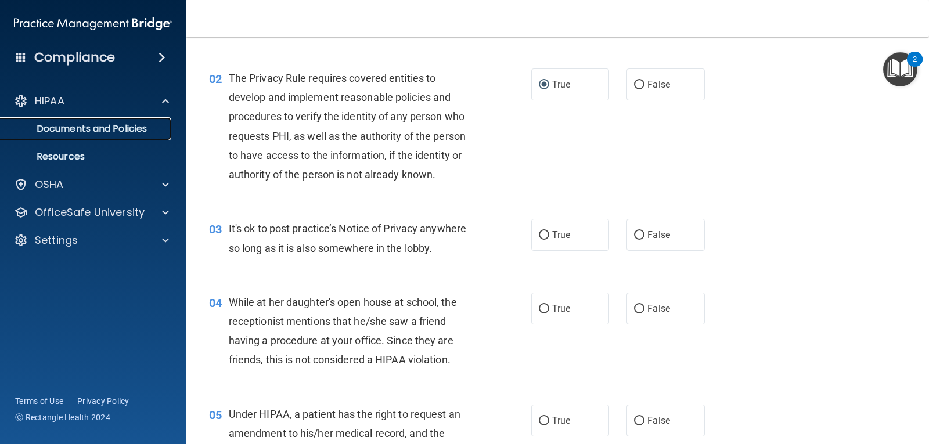
click at [57, 126] on p "Documents and Policies" at bounding box center [87, 129] width 159 height 12
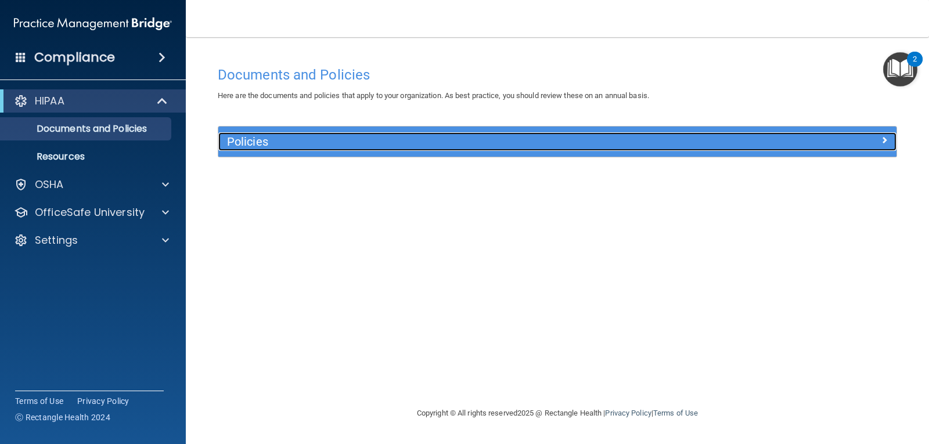
click at [239, 141] on h5 "Policies" at bounding box center [472, 141] width 491 height 13
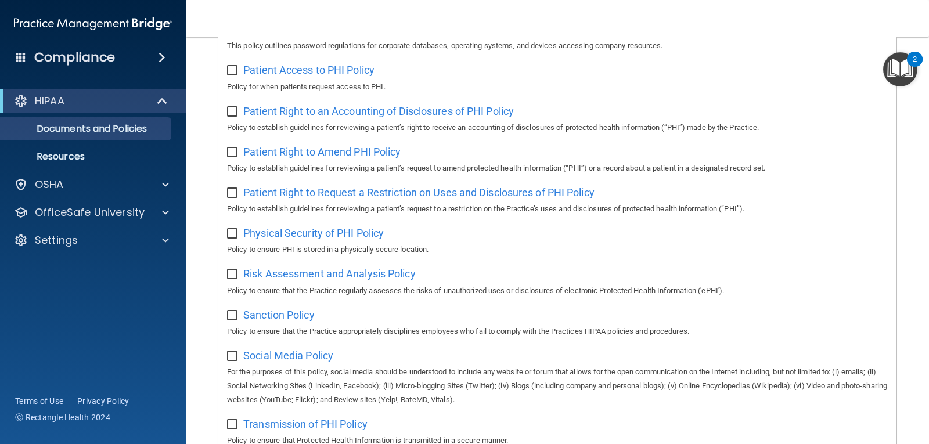
scroll to position [516, 0]
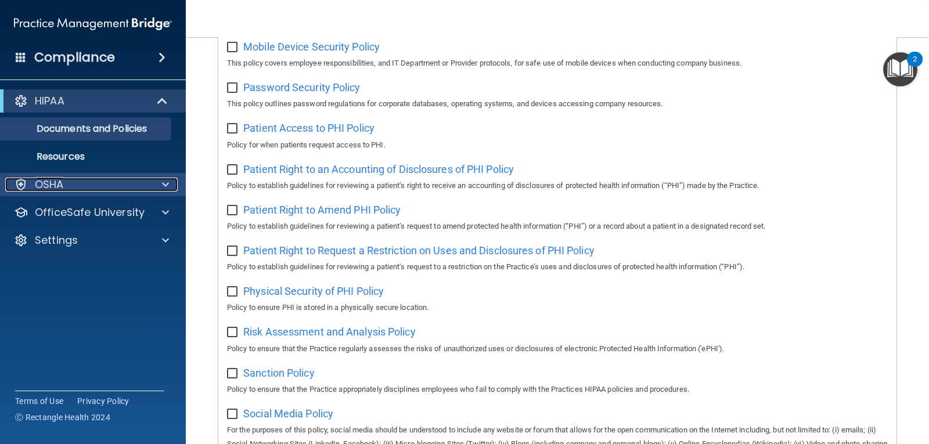
click at [160, 179] on div at bounding box center [163, 185] width 29 height 14
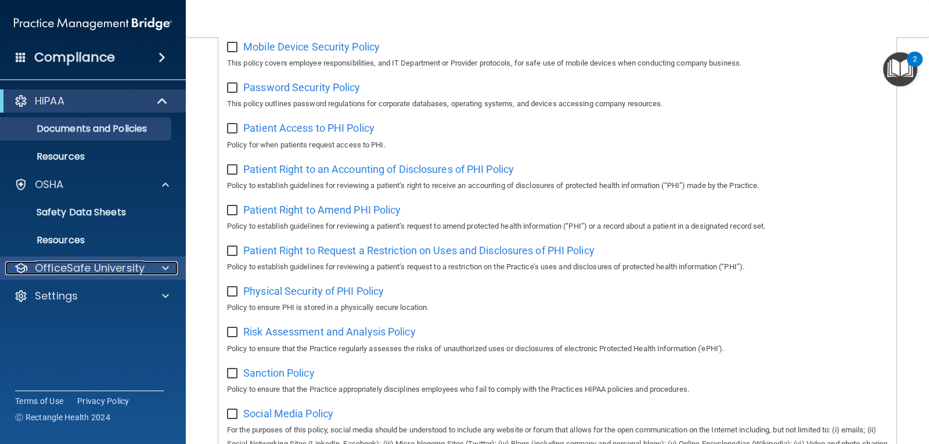
click at [151, 265] on div at bounding box center [163, 268] width 29 height 14
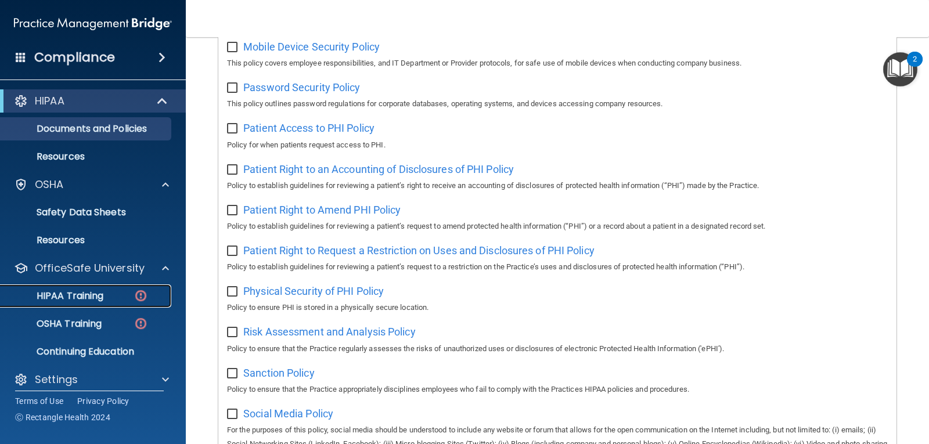
click at [89, 287] on link "HIPAA Training" at bounding box center [79, 296] width 183 height 23
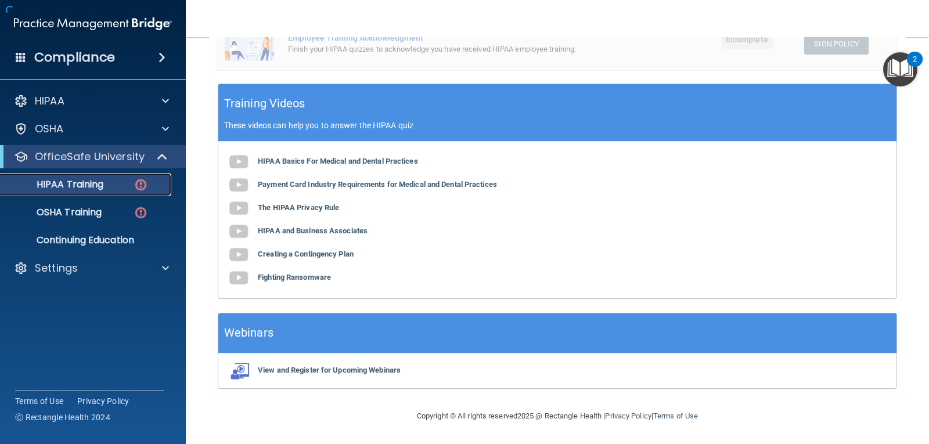
scroll to position [379, 0]
click at [351, 161] on b "HIPAA Basics For Medical and Dental Practices" at bounding box center [338, 161] width 160 height 9
click at [116, 213] on div "OSHA Training" at bounding box center [87, 213] width 159 height 12
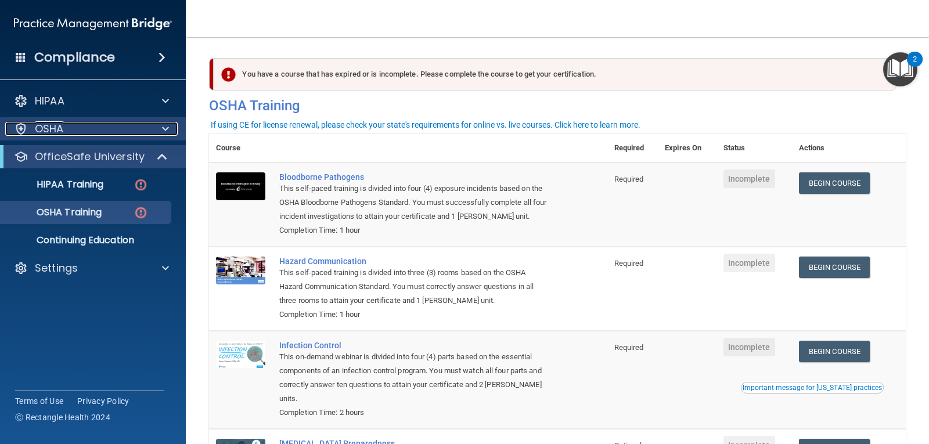
click at [69, 128] on div "OSHA" at bounding box center [77, 129] width 144 height 14
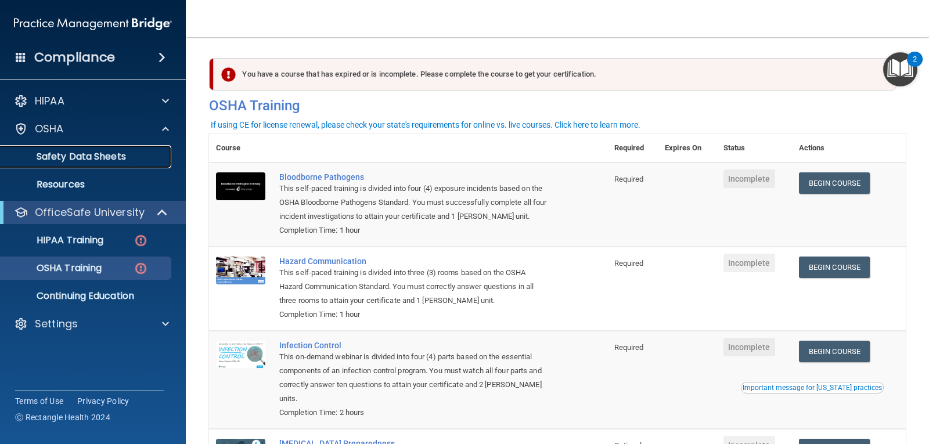
click at [100, 153] on p "Safety Data Sheets" at bounding box center [87, 157] width 159 height 12
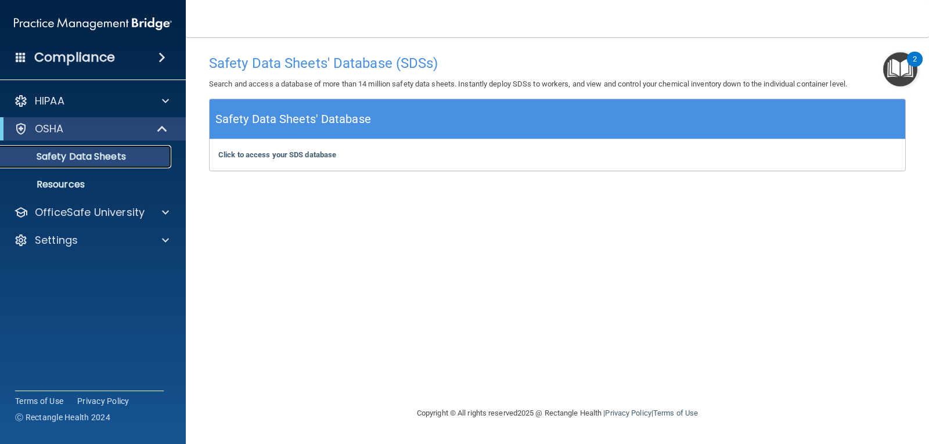
click at [69, 159] on p "Safety Data Sheets" at bounding box center [87, 157] width 159 height 12
click at [60, 187] on p "Resources" at bounding box center [87, 185] width 159 height 12
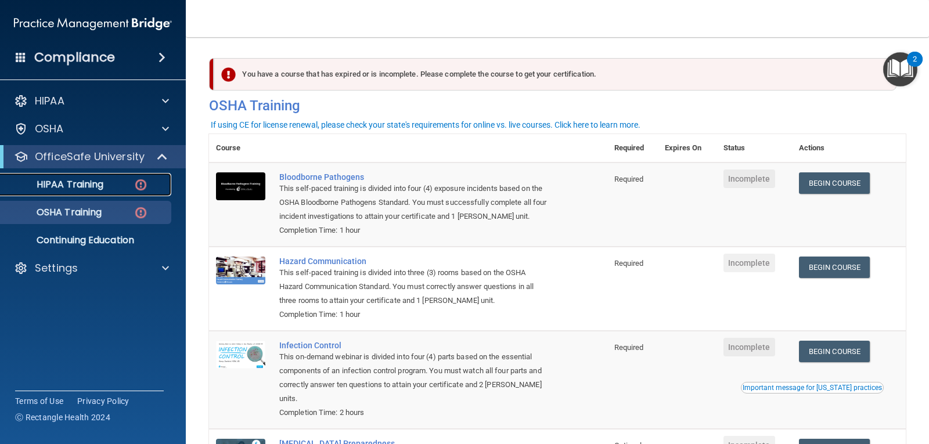
click at [91, 182] on p "HIPAA Training" at bounding box center [56, 185] width 96 height 12
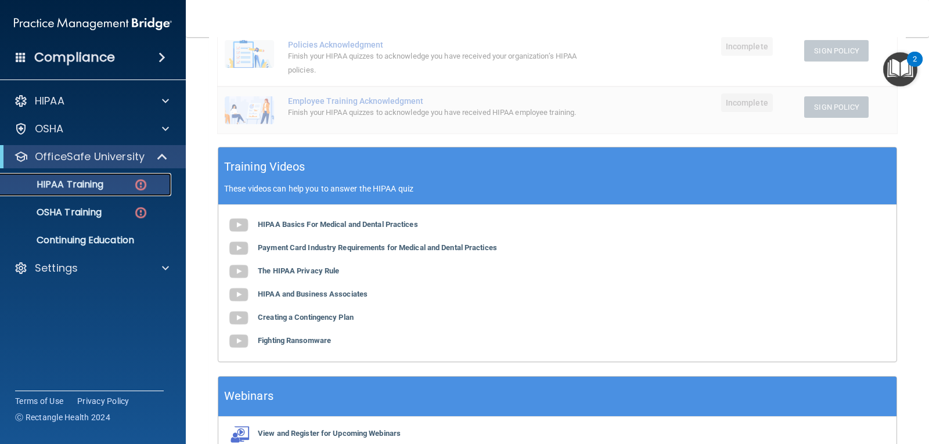
scroll to position [89, 0]
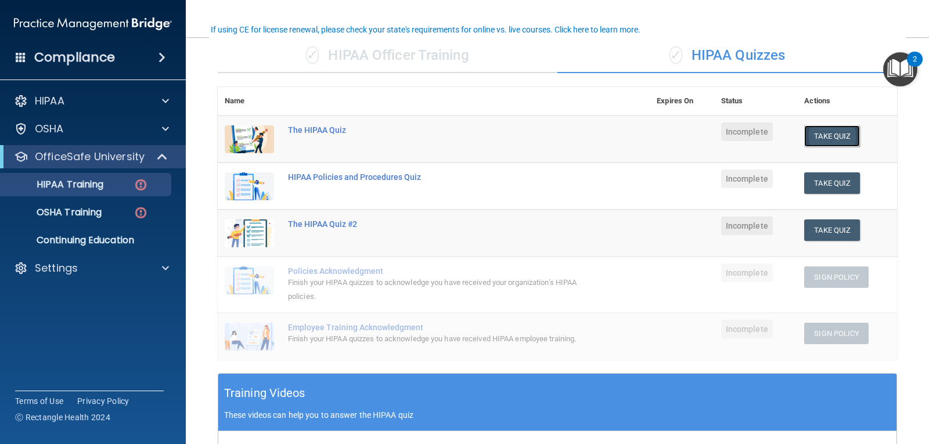
click at [820, 136] on button "Take Quiz" at bounding box center [832, 135] width 56 height 21
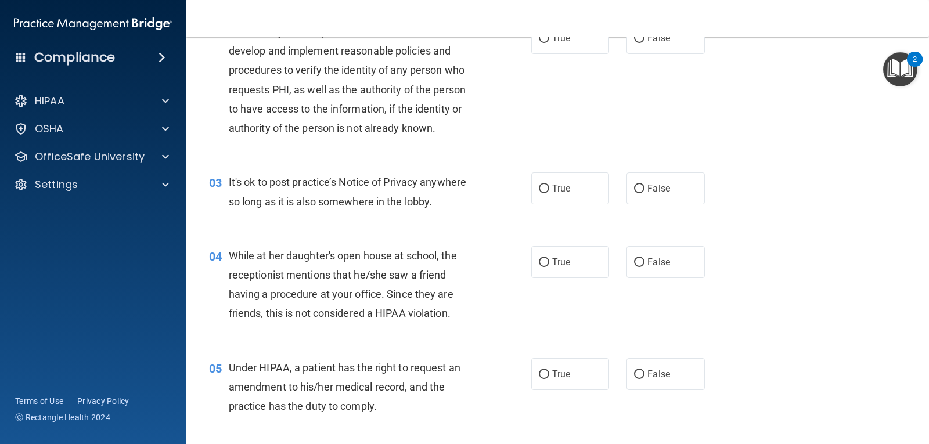
scroll to position [174, 0]
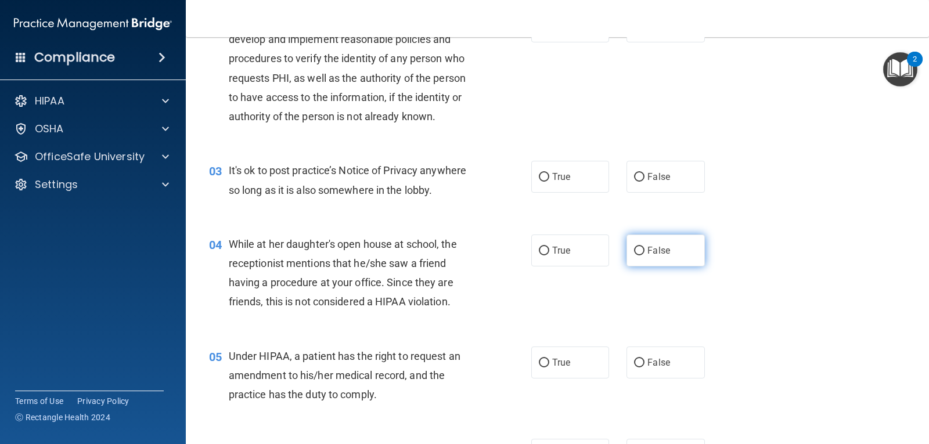
click at [648, 246] on span "False" at bounding box center [659, 250] width 23 height 11
click at [642, 247] on input "False" at bounding box center [639, 251] width 10 height 9
radio input "true"
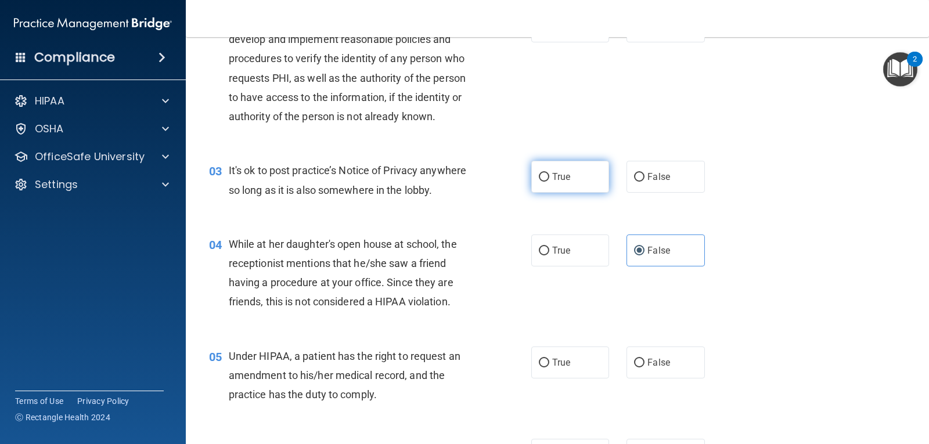
click at [539, 178] on input "True" at bounding box center [544, 177] width 10 height 9
radio input "true"
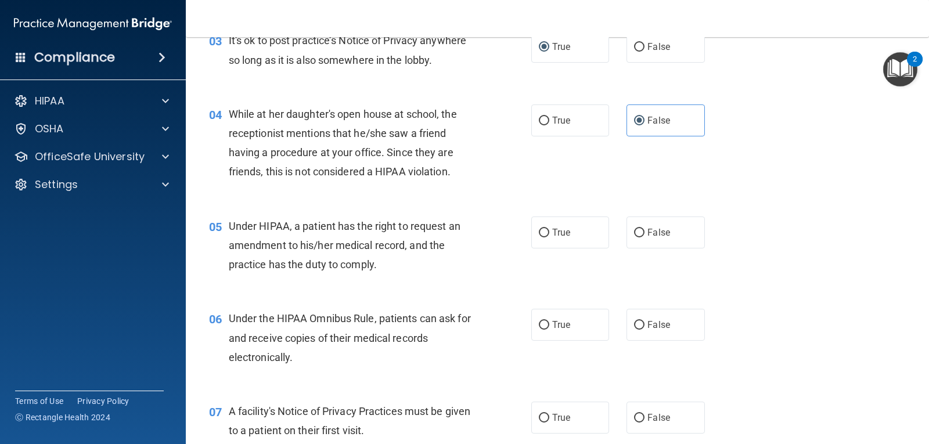
scroll to position [348, 0]
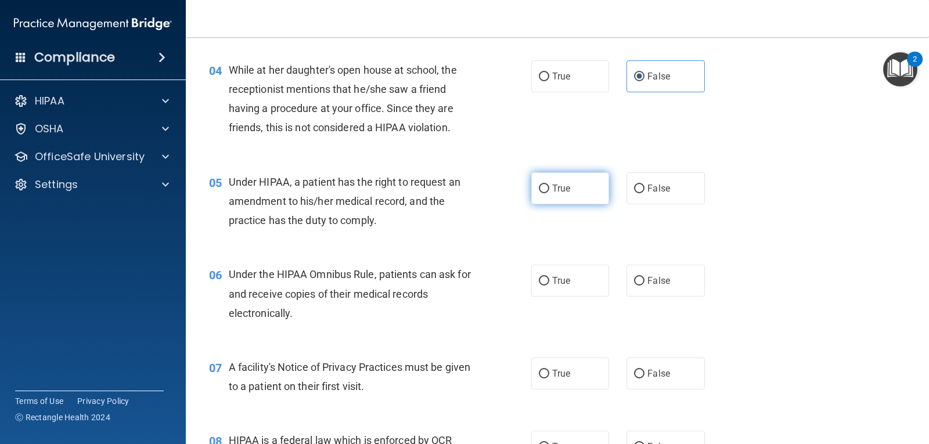
click at [539, 185] on input "True" at bounding box center [544, 189] width 10 height 9
radio input "true"
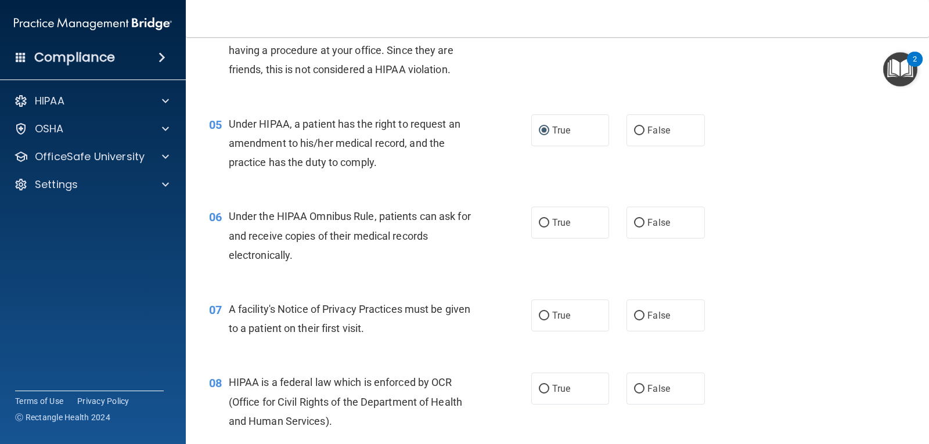
scroll to position [465, 0]
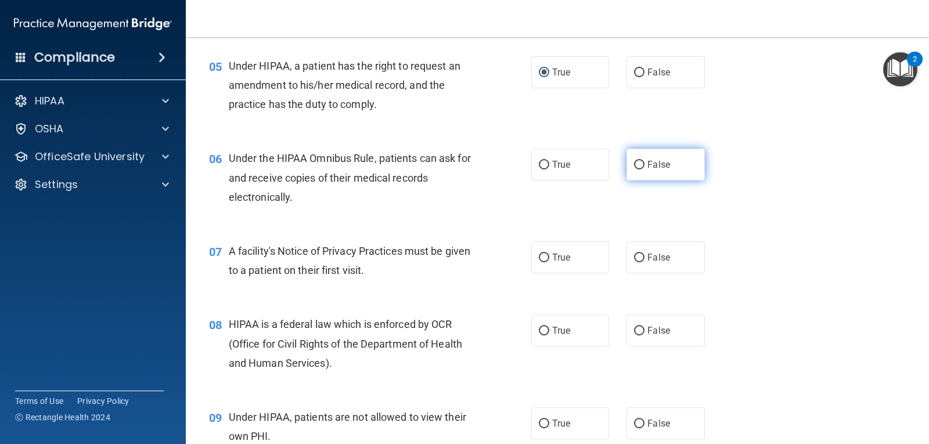
click at [637, 164] on input "False" at bounding box center [639, 165] width 10 height 9
radio input "true"
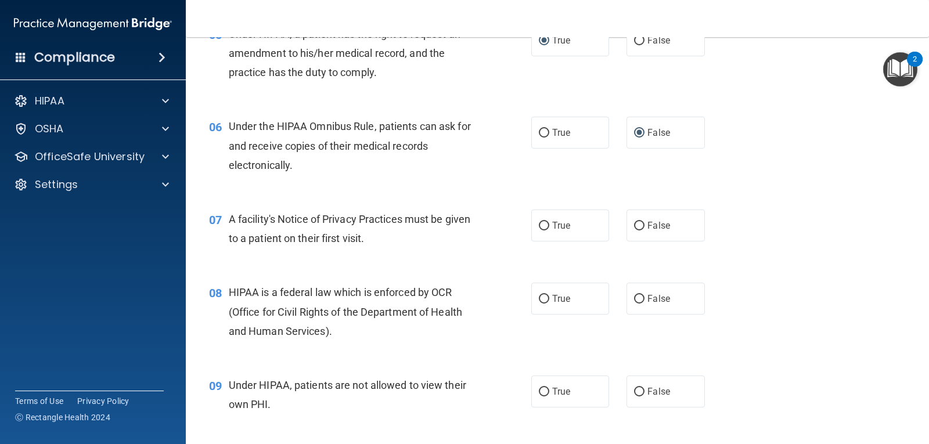
scroll to position [523, 0]
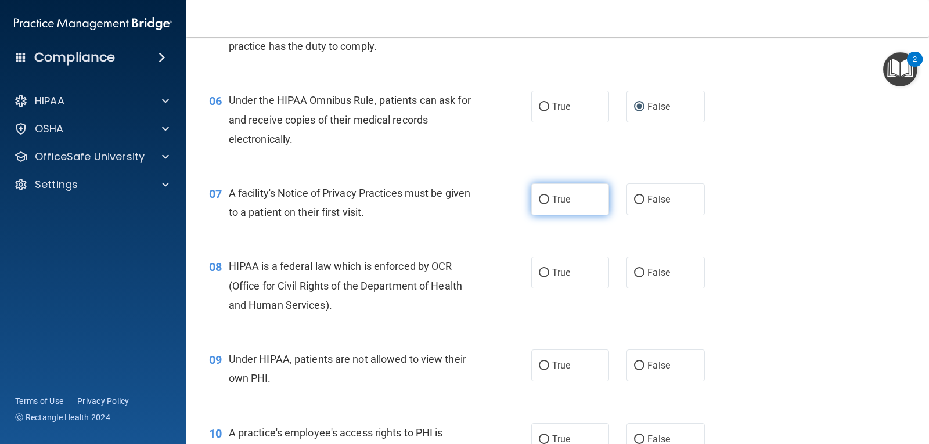
click at [547, 202] on label "True" at bounding box center [570, 200] width 78 height 32
click at [547, 202] on input "True" at bounding box center [544, 200] width 10 height 9
radio input "true"
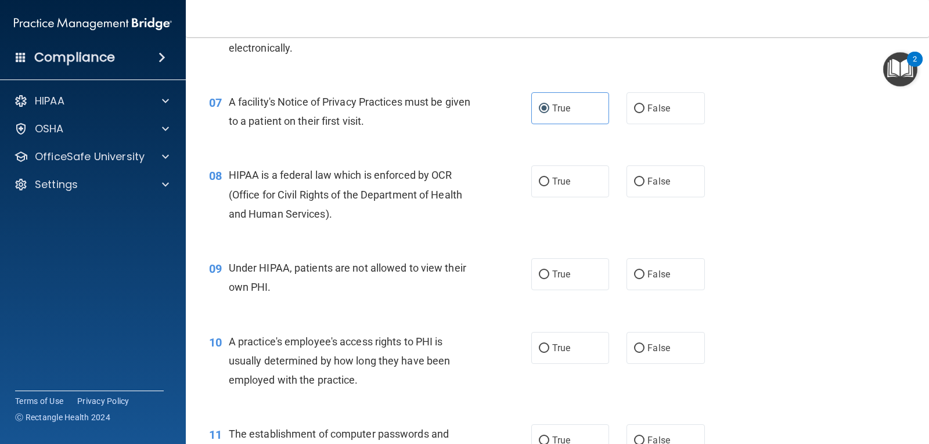
scroll to position [639, 0]
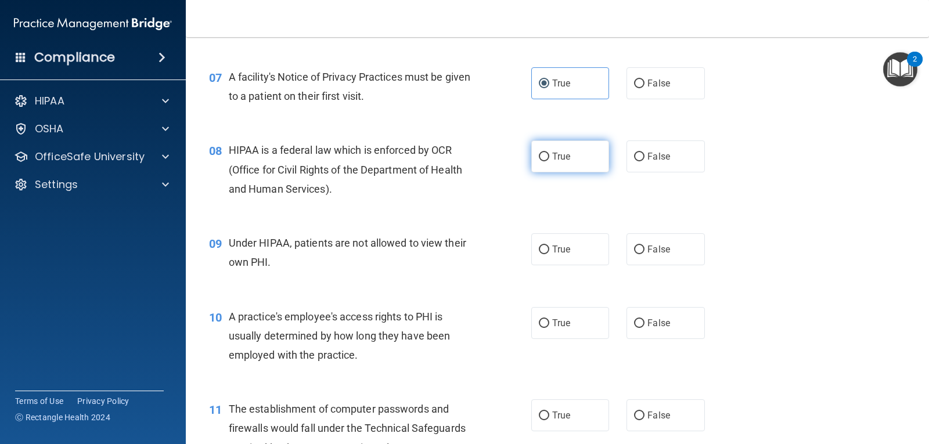
click at [539, 158] on input "True" at bounding box center [544, 157] width 10 height 9
radio input "true"
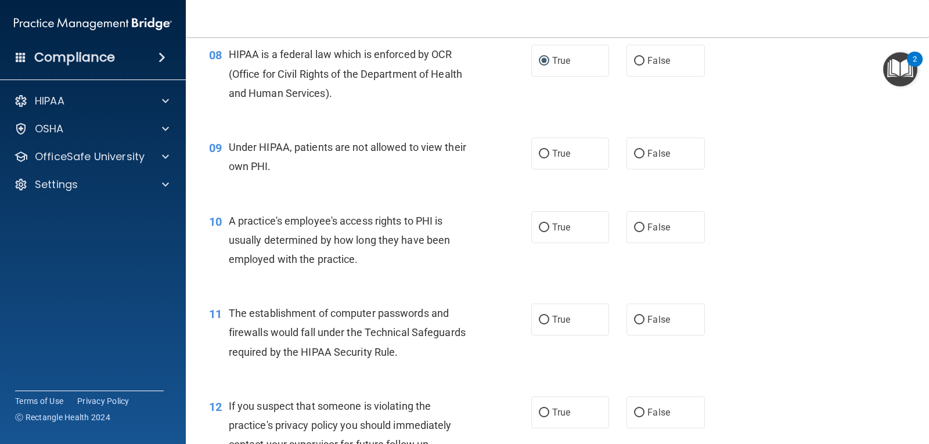
scroll to position [755, 0]
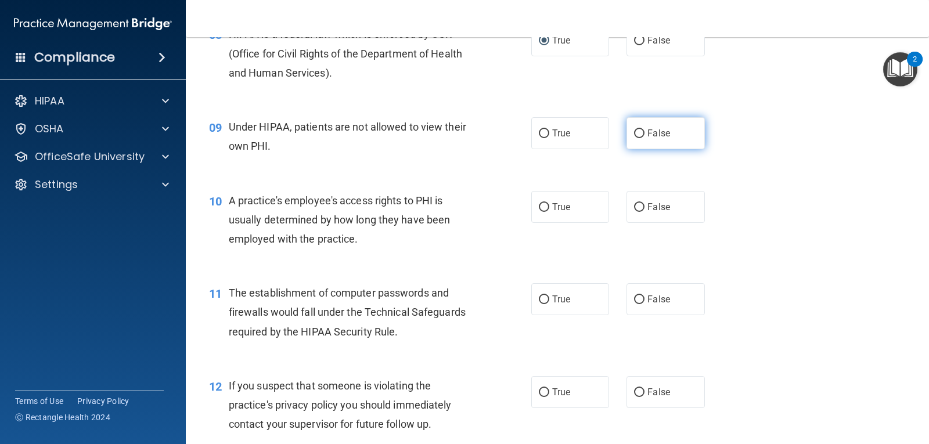
click at [636, 138] on input "False" at bounding box center [639, 134] width 10 height 9
radio input "true"
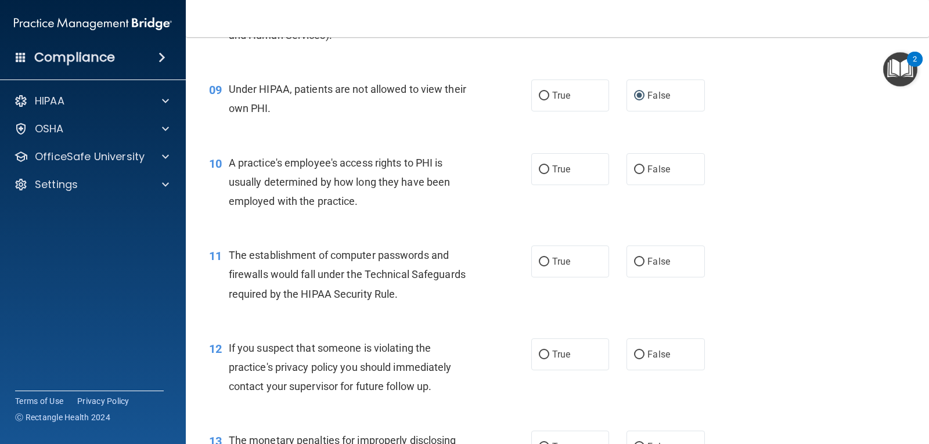
scroll to position [813, 0]
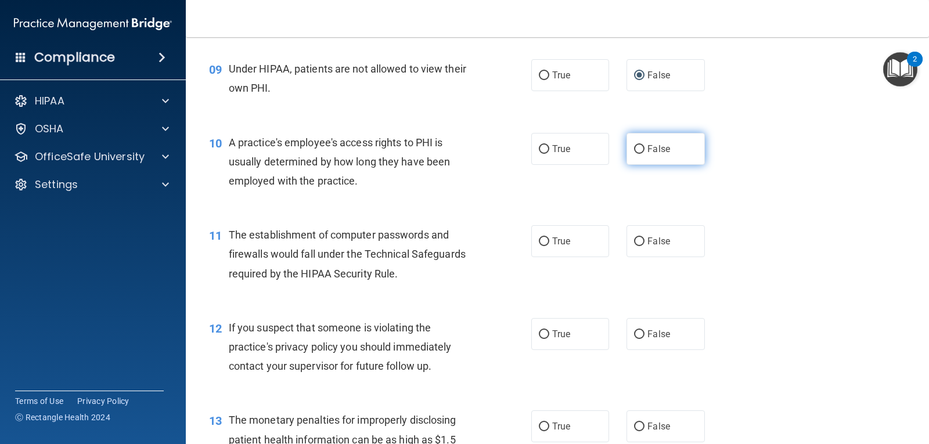
click at [639, 150] on input "False" at bounding box center [639, 149] width 10 height 9
radio input "true"
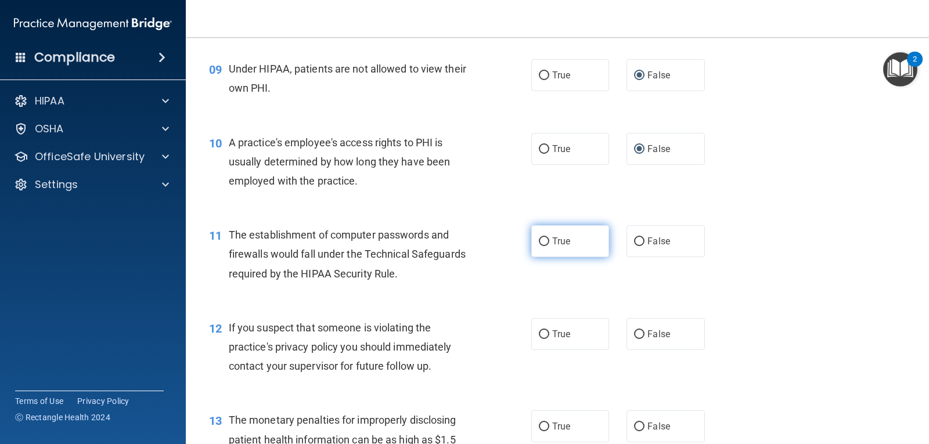
click at [542, 239] on input "True" at bounding box center [544, 242] width 10 height 9
radio input "true"
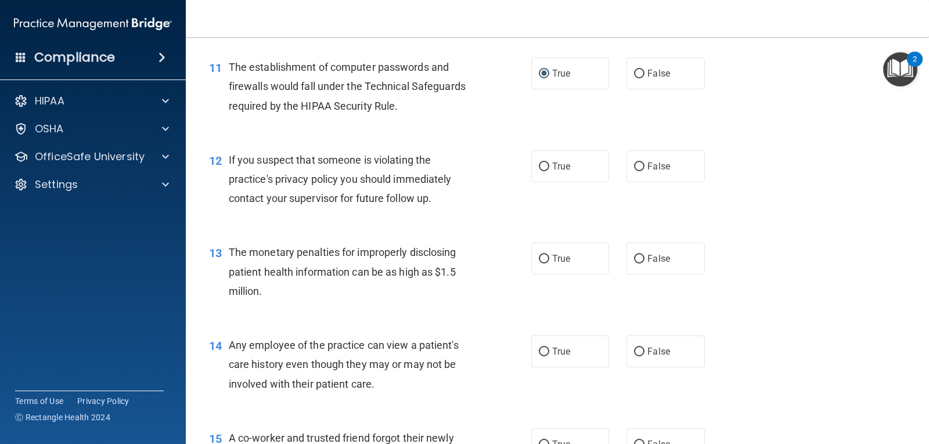
scroll to position [987, 0]
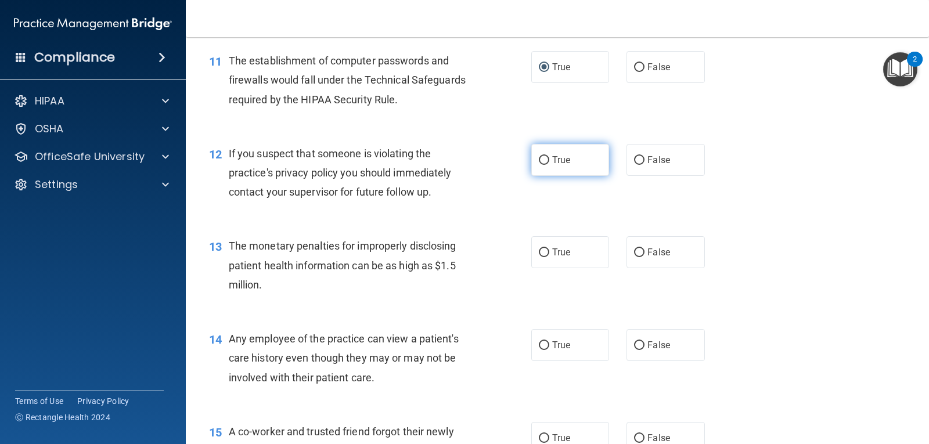
click at [542, 161] on input "True" at bounding box center [544, 160] width 10 height 9
radio input "true"
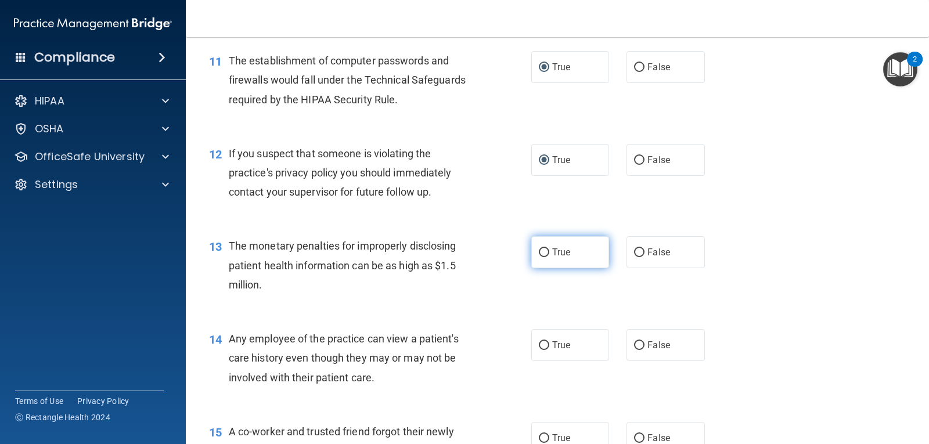
click at [542, 254] on input "True" at bounding box center [544, 253] width 10 height 9
radio input "true"
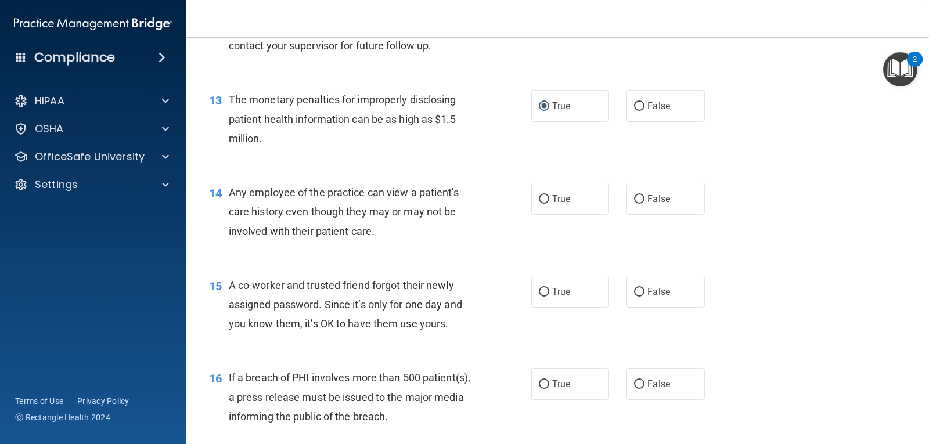
scroll to position [1162, 0]
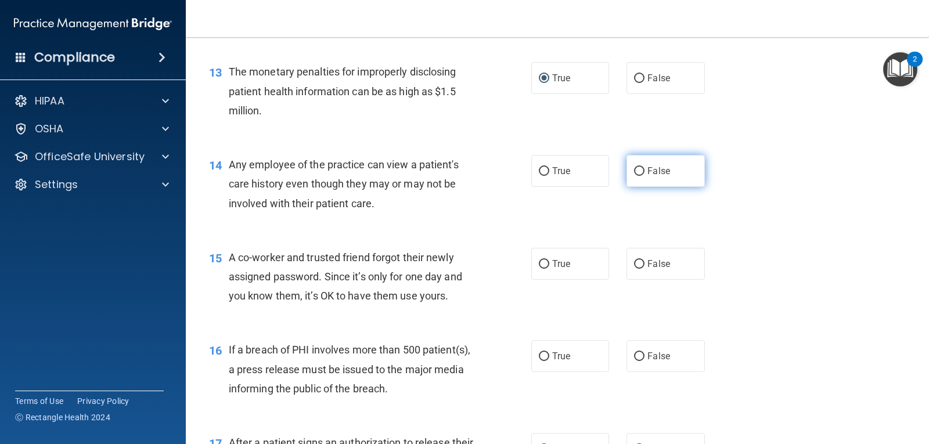
click at [634, 174] on input "False" at bounding box center [639, 171] width 10 height 9
radio input "true"
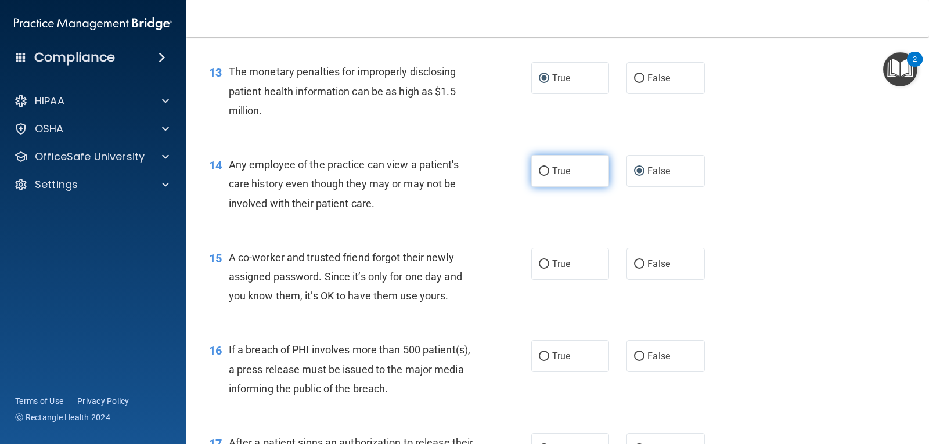
click at [543, 171] on input "True" at bounding box center [544, 171] width 10 height 9
radio input "true"
radio input "false"
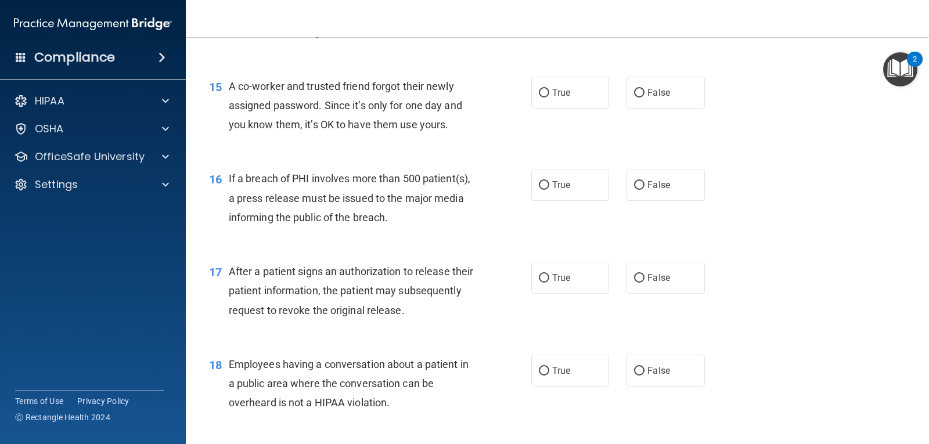
scroll to position [1336, 0]
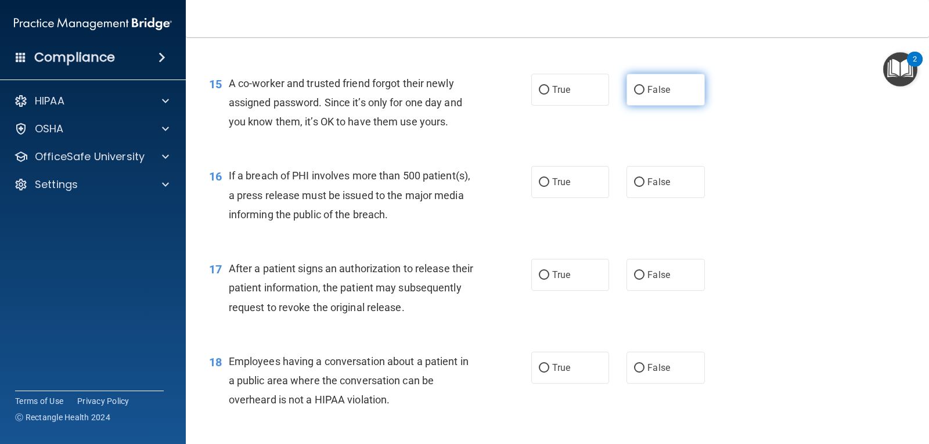
click at [638, 89] on input "False" at bounding box center [639, 90] width 10 height 9
radio input "true"
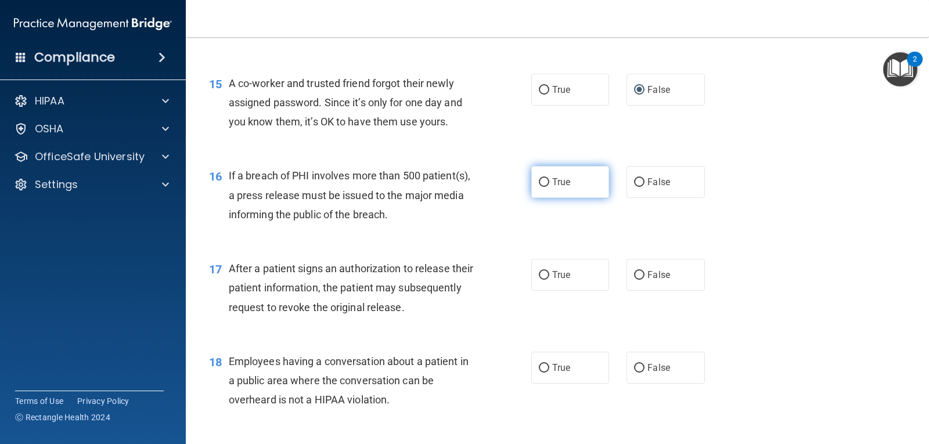
click at [548, 179] on label "True" at bounding box center [570, 182] width 78 height 32
click at [548, 179] on input "True" at bounding box center [544, 182] width 10 height 9
radio input "true"
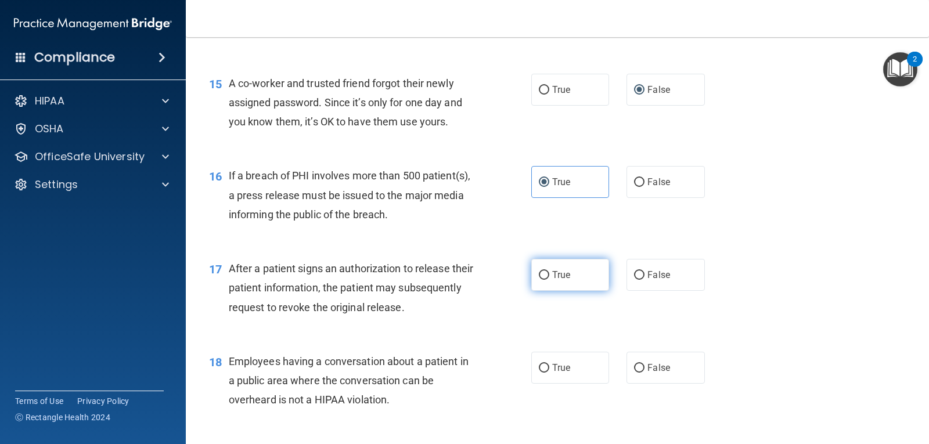
click at [552, 273] on span "True" at bounding box center [561, 274] width 18 height 11
click at [549, 273] on input "True" at bounding box center [544, 275] width 10 height 9
radio input "true"
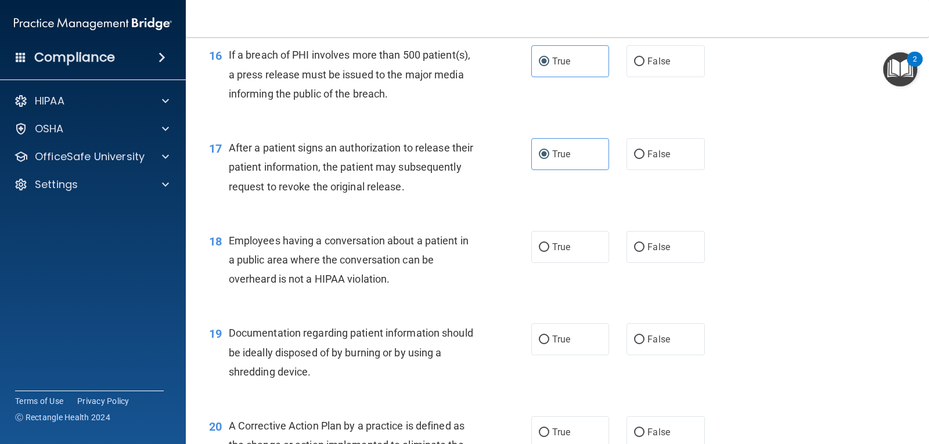
scroll to position [1510, 0]
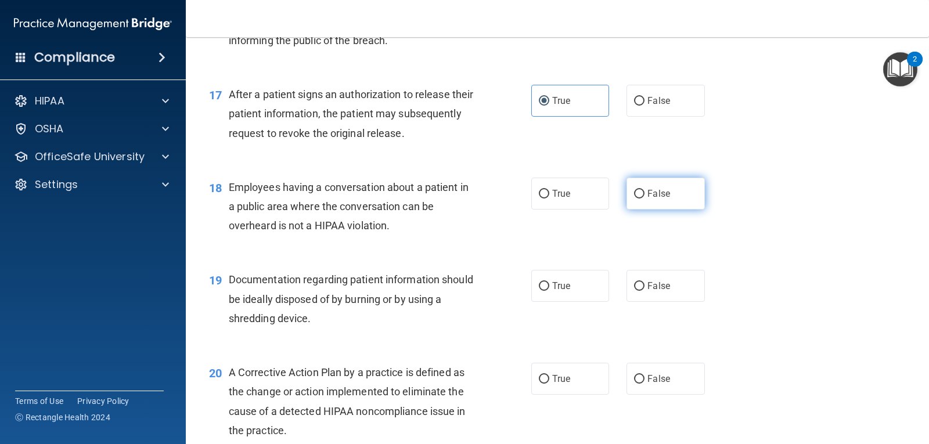
click at [628, 191] on label "False" at bounding box center [666, 194] width 78 height 32
click at [634, 191] on input "False" at bounding box center [639, 194] width 10 height 9
radio input "true"
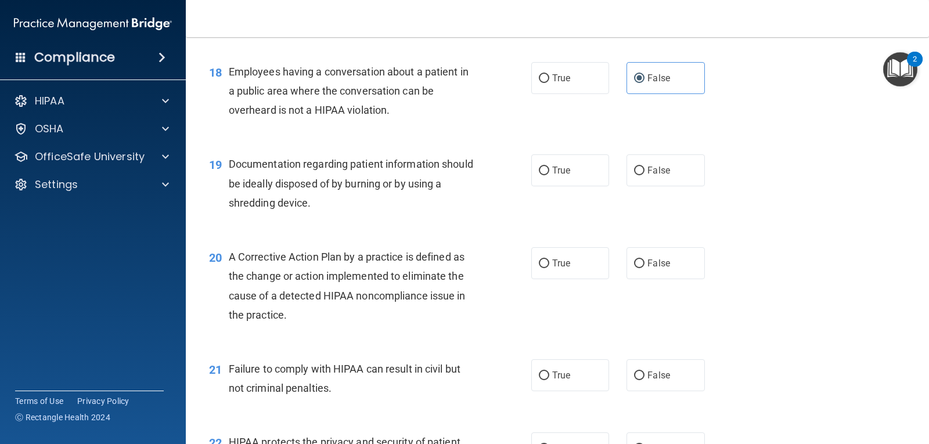
scroll to position [1626, 0]
click at [542, 171] on input "True" at bounding box center [544, 170] width 10 height 9
radio input "true"
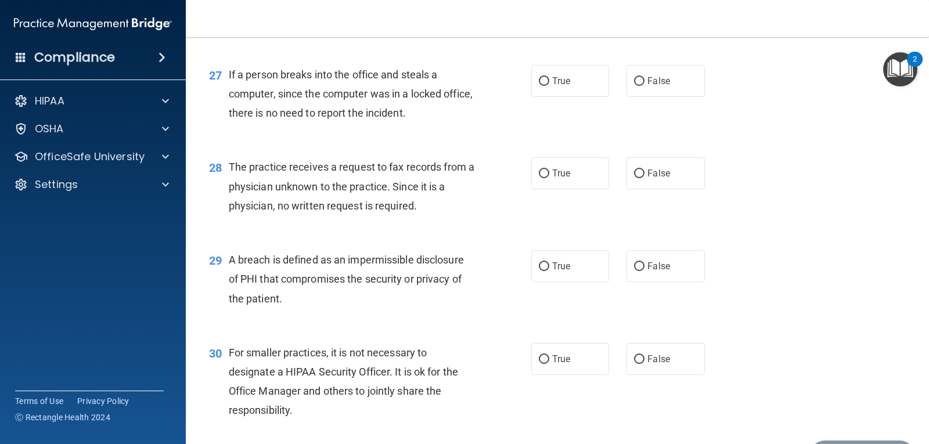
scroll to position [2626, 0]
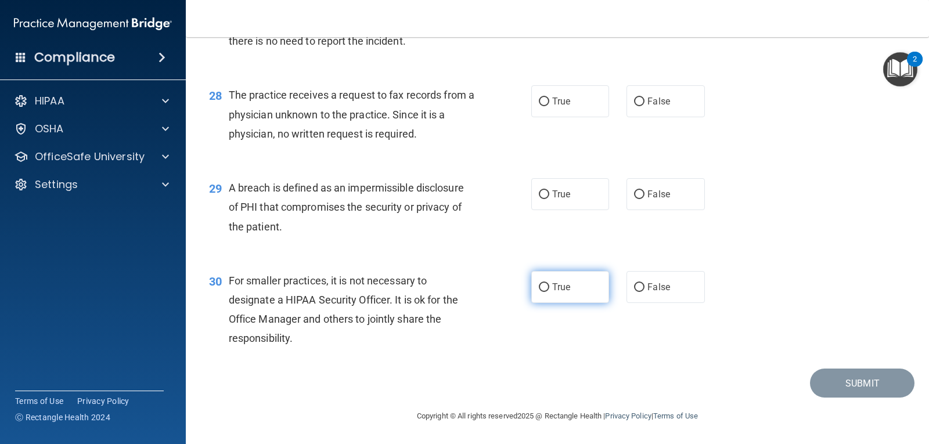
click at [539, 287] on input "True" at bounding box center [544, 287] width 10 height 9
radio input "true"
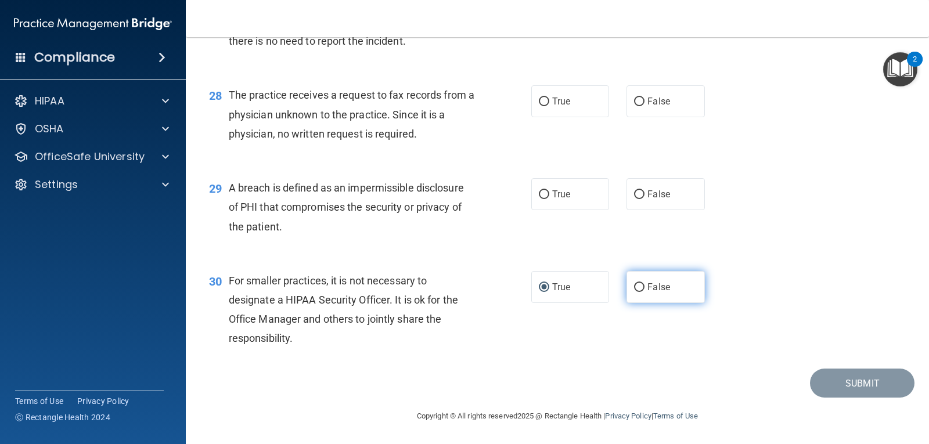
click at [634, 286] on input "False" at bounding box center [639, 287] width 10 height 9
radio input "true"
radio input "false"
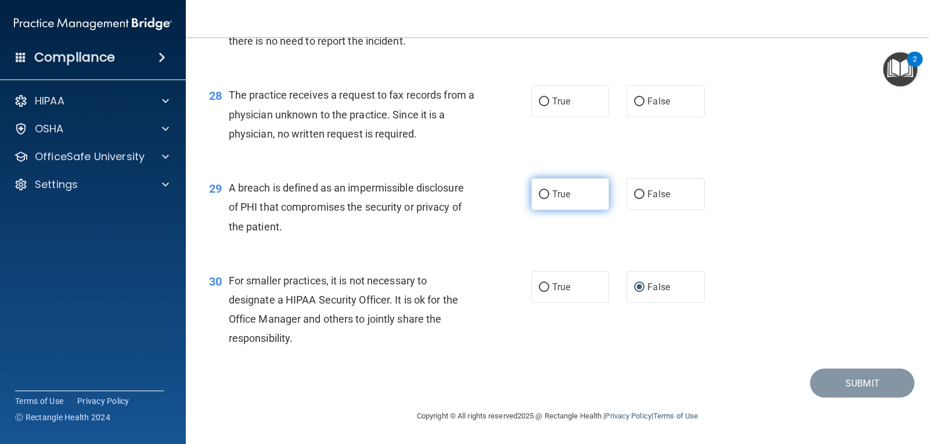
click at [538, 188] on label "True" at bounding box center [570, 194] width 78 height 32
click at [539, 190] on input "True" at bounding box center [544, 194] width 10 height 9
radio input "true"
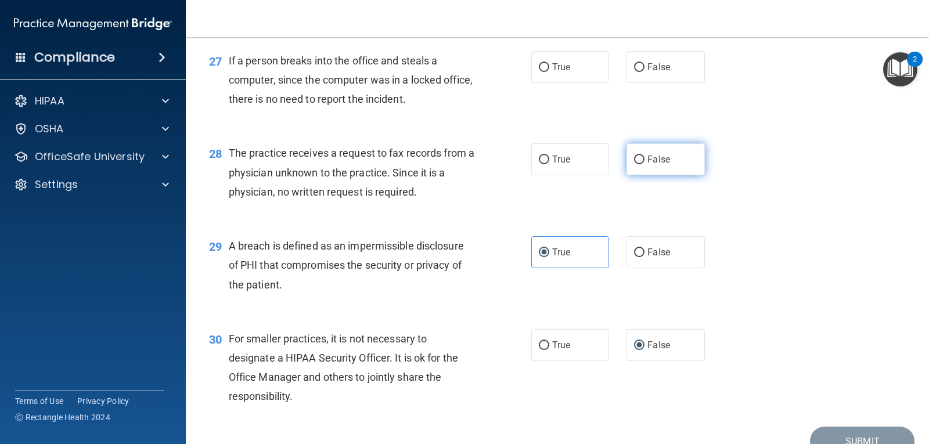
click at [635, 161] on input "False" at bounding box center [639, 160] width 10 height 9
radio input "true"
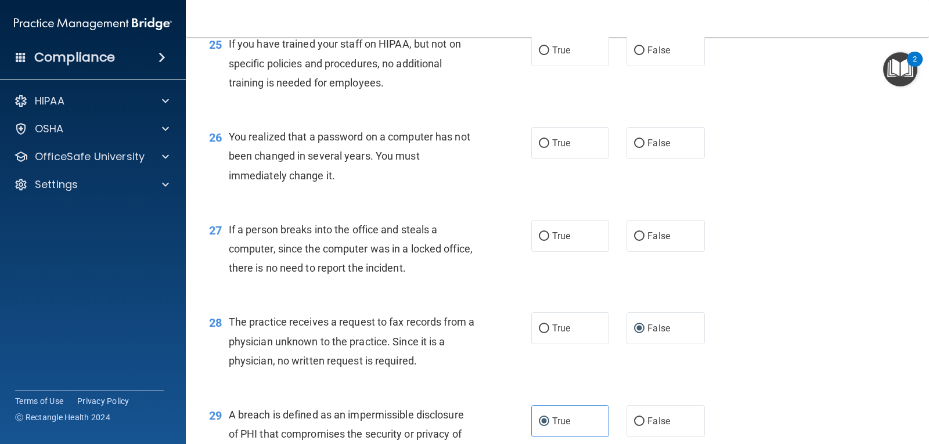
scroll to position [2393, 0]
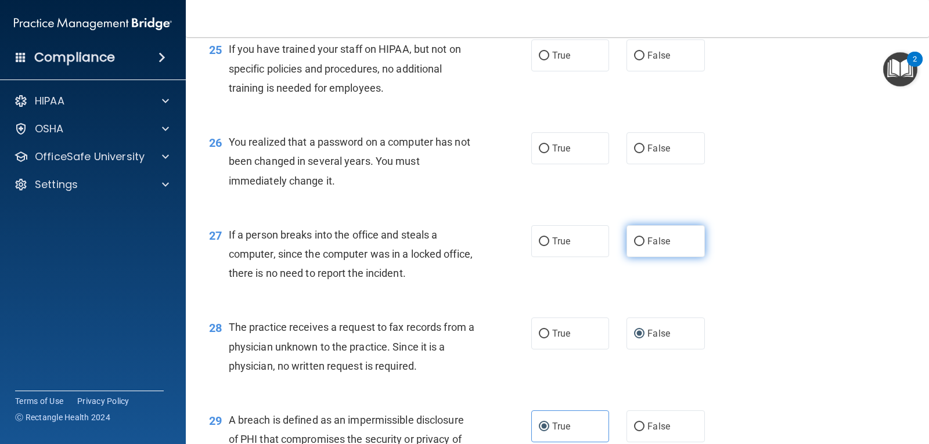
click at [634, 242] on input "False" at bounding box center [639, 242] width 10 height 9
radio input "true"
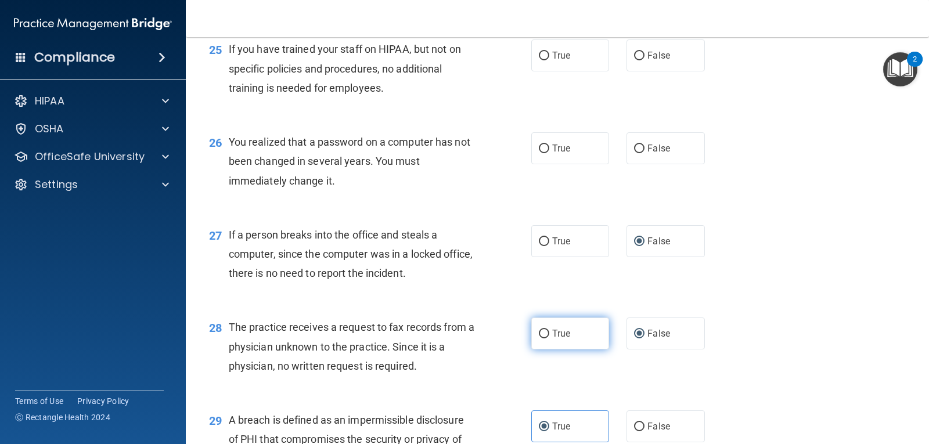
click at [539, 336] on input "True" at bounding box center [544, 334] width 10 height 9
radio input "true"
radio input "false"
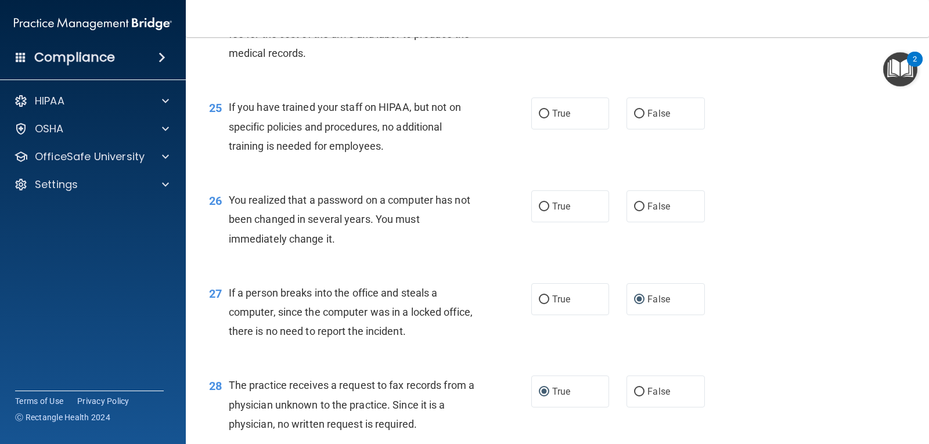
scroll to position [2277, 0]
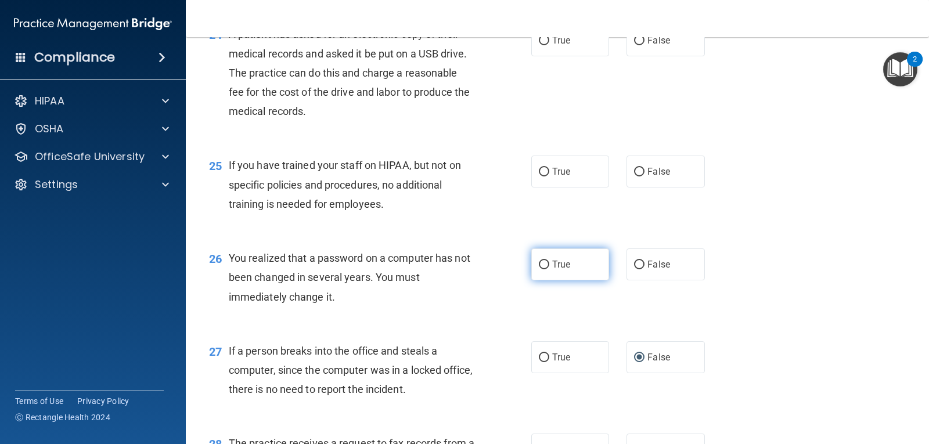
click at [540, 267] on input "True" at bounding box center [544, 265] width 10 height 9
radio input "true"
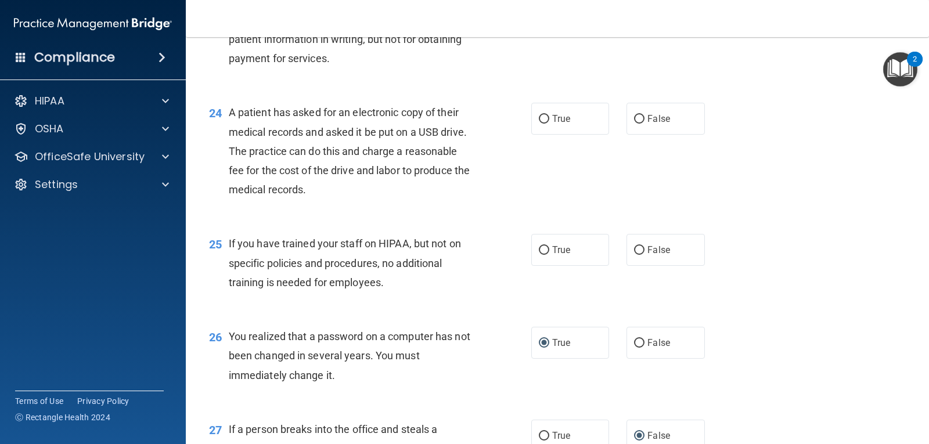
scroll to position [2161, 0]
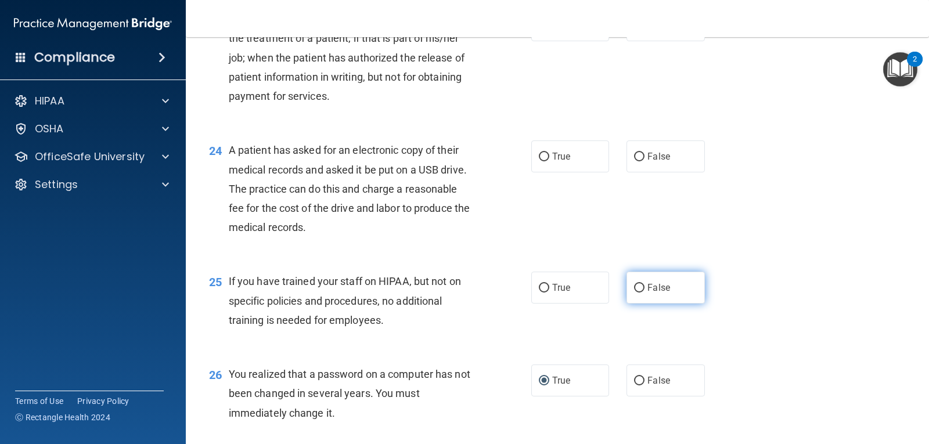
drag, startPoint x: 642, startPoint y: 292, endPoint x: 638, endPoint y: 296, distance: 6.2
click at [643, 294] on label "False" at bounding box center [666, 288] width 78 height 32
click at [643, 293] on input "False" at bounding box center [639, 288] width 10 height 9
radio input "true"
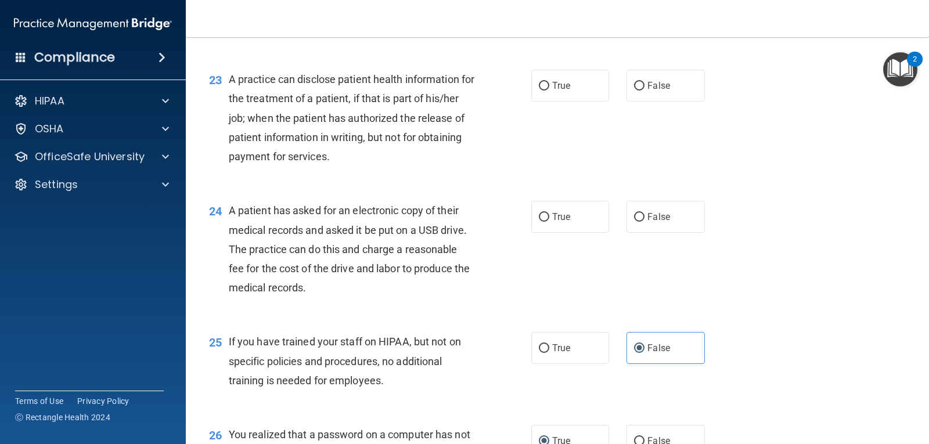
scroll to position [2045, 0]
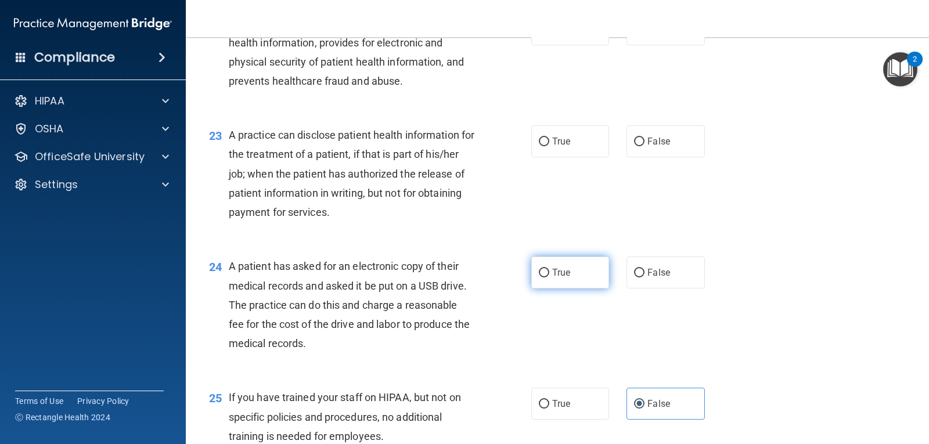
click at [545, 275] on label "True" at bounding box center [570, 273] width 78 height 32
click at [545, 275] on input "True" at bounding box center [544, 273] width 10 height 9
radio input "true"
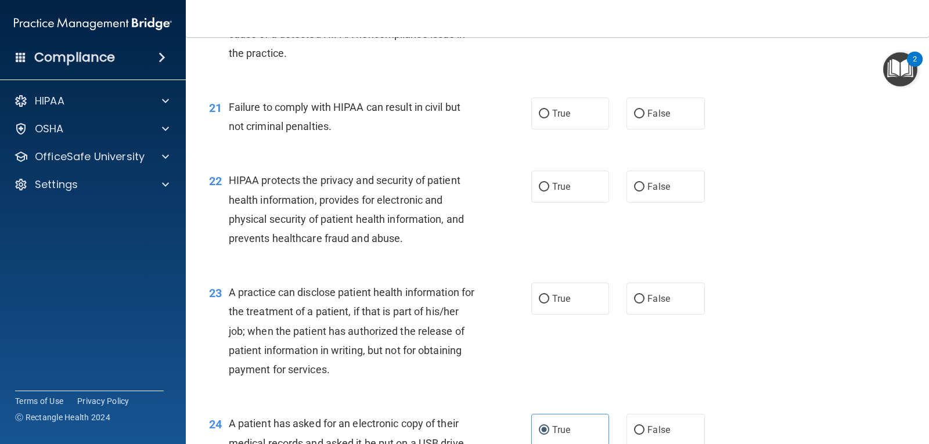
scroll to position [1871, 0]
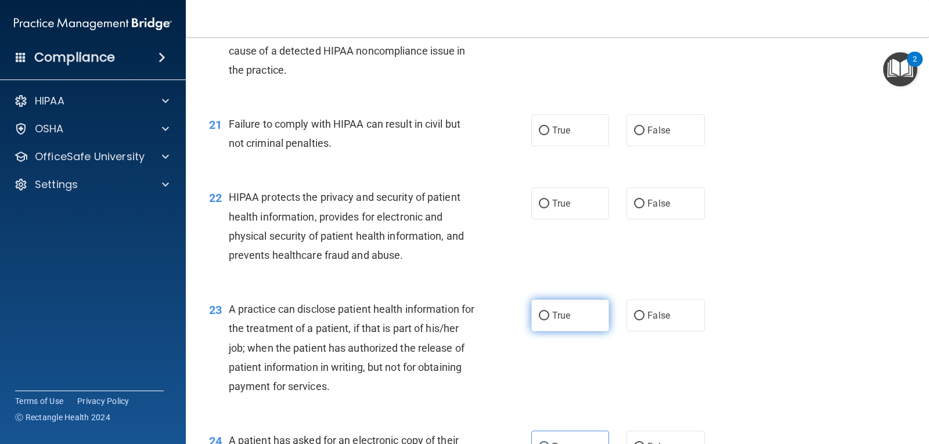
click at [545, 314] on label "True" at bounding box center [570, 316] width 78 height 32
click at [545, 314] on input "True" at bounding box center [544, 316] width 10 height 9
radio input "true"
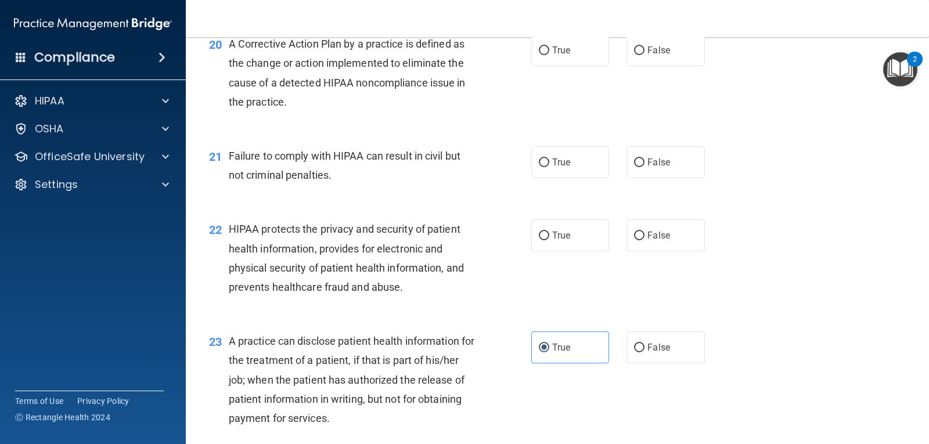
scroll to position [1813, 0]
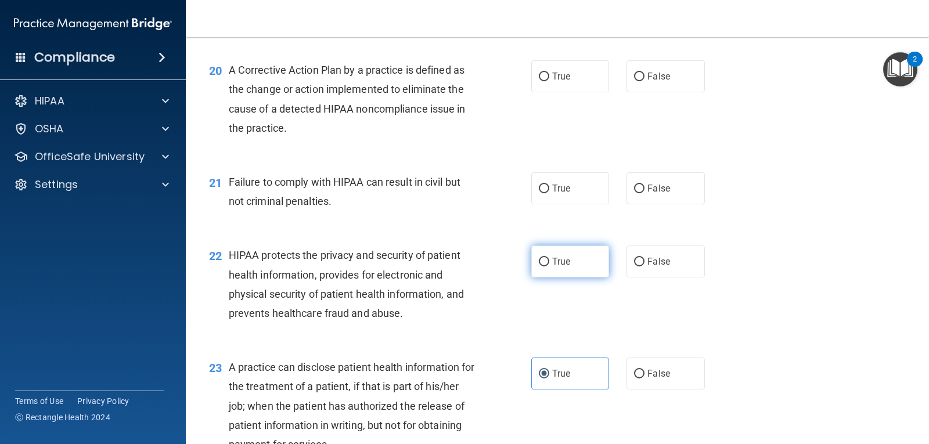
click at [539, 265] on input "True" at bounding box center [544, 262] width 10 height 9
radio input "true"
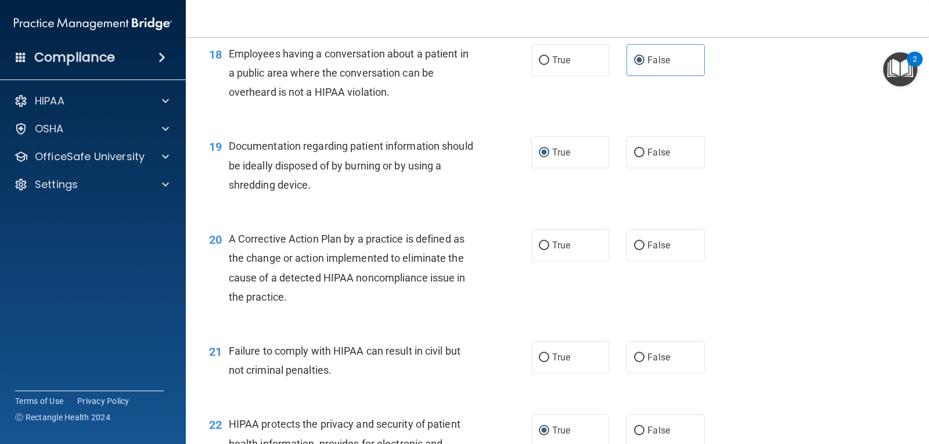
scroll to position [1638, 0]
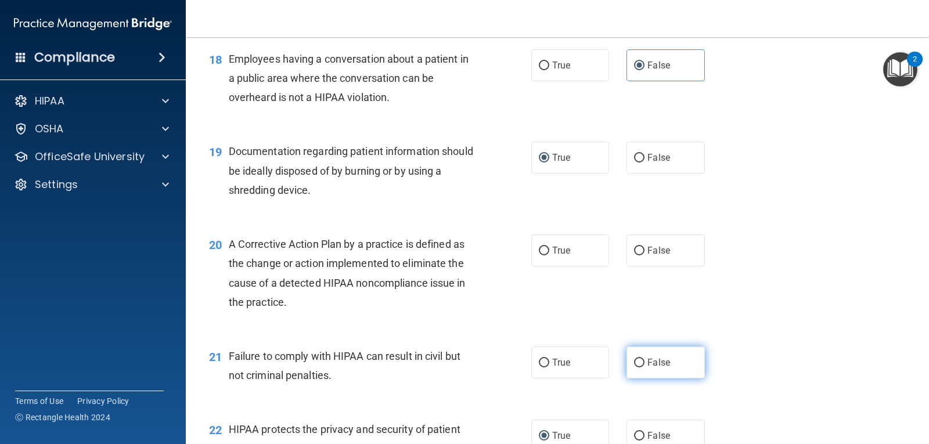
click at [634, 359] on input "False" at bounding box center [639, 363] width 10 height 9
radio input "true"
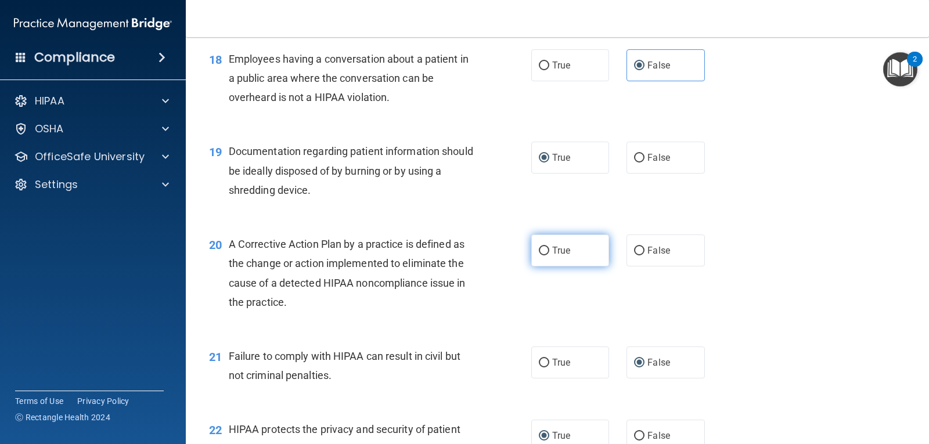
click at [546, 250] on label "True" at bounding box center [570, 251] width 78 height 32
click at [546, 250] on input "True" at bounding box center [544, 251] width 10 height 9
radio input "true"
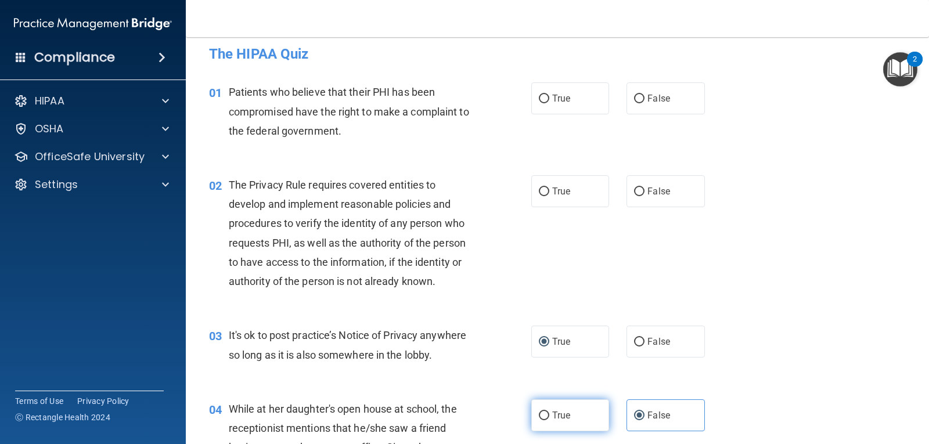
scroll to position [0, 0]
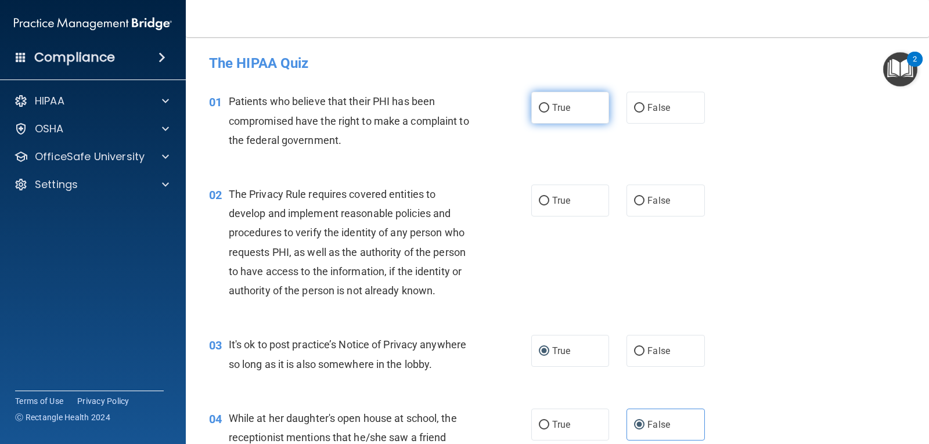
drag, startPoint x: 533, startPoint y: 103, endPoint x: 487, endPoint y: 145, distance: 62.1
click at [533, 106] on label "True" at bounding box center [570, 108] width 78 height 32
click at [539, 106] on input "True" at bounding box center [544, 108] width 10 height 9
radio input "true"
click at [539, 199] on input "True" at bounding box center [544, 201] width 10 height 9
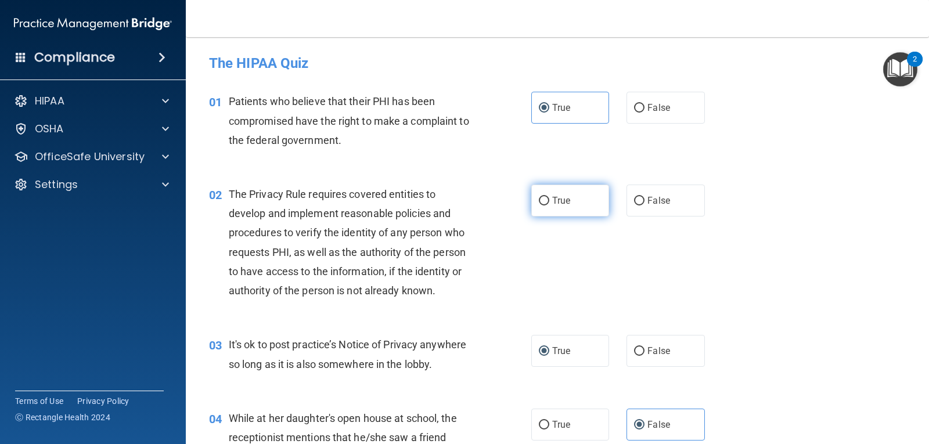
radio input "true"
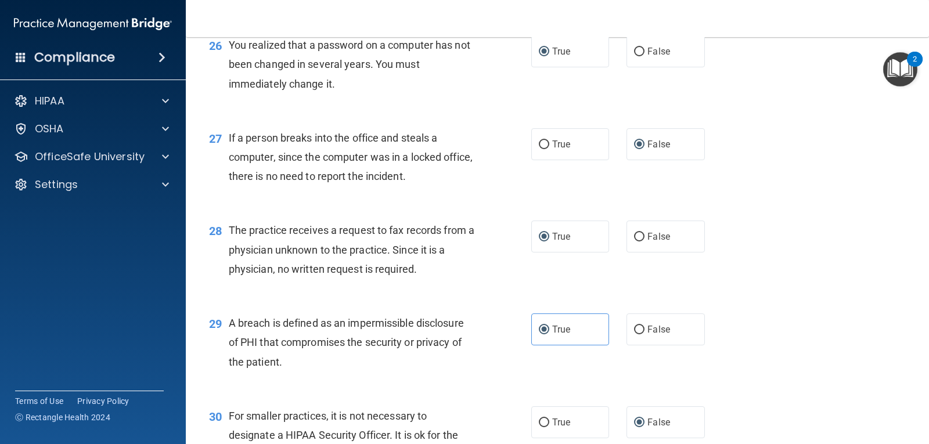
scroll to position [2626, 0]
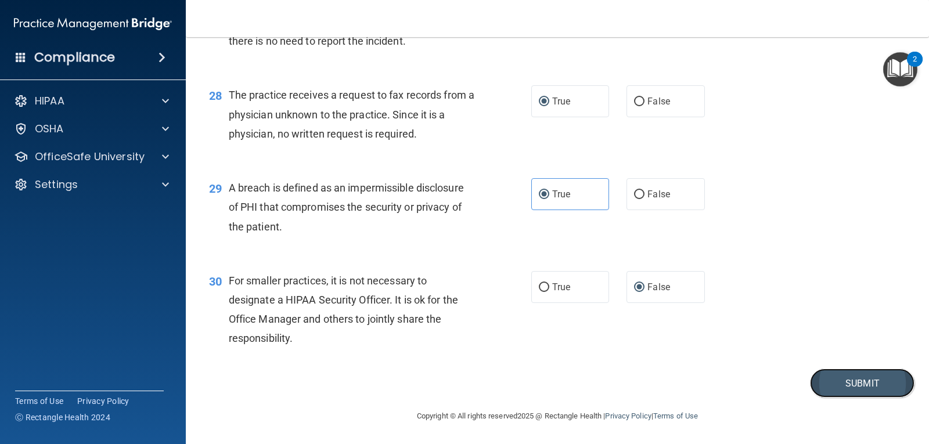
click at [840, 378] on button "Submit" at bounding box center [862, 384] width 105 height 30
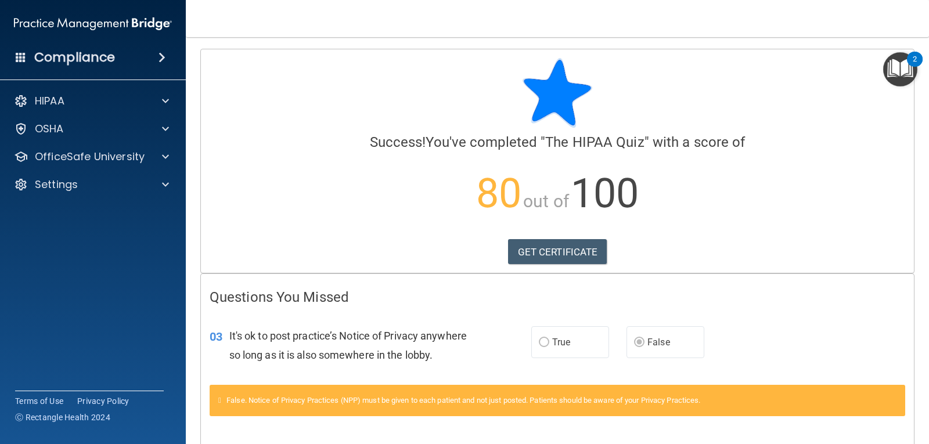
scroll to position [58, 0]
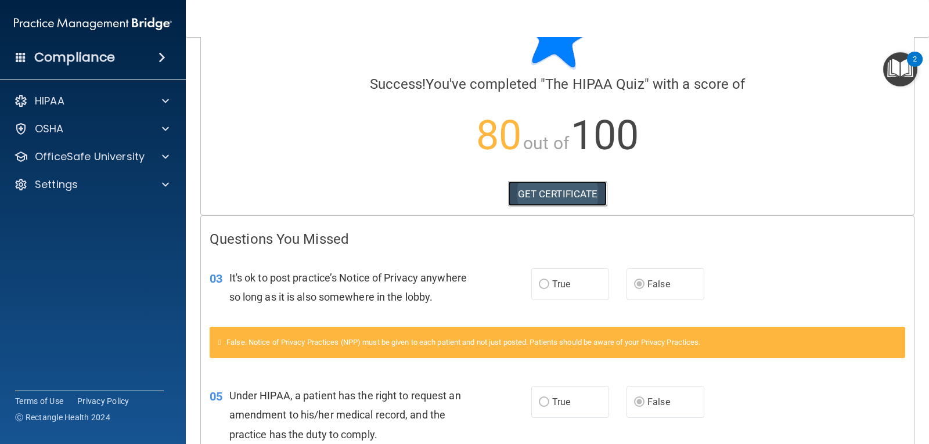
click at [545, 189] on link "GET CERTIFICATE" at bounding box center [557, 194] width 99 height 26
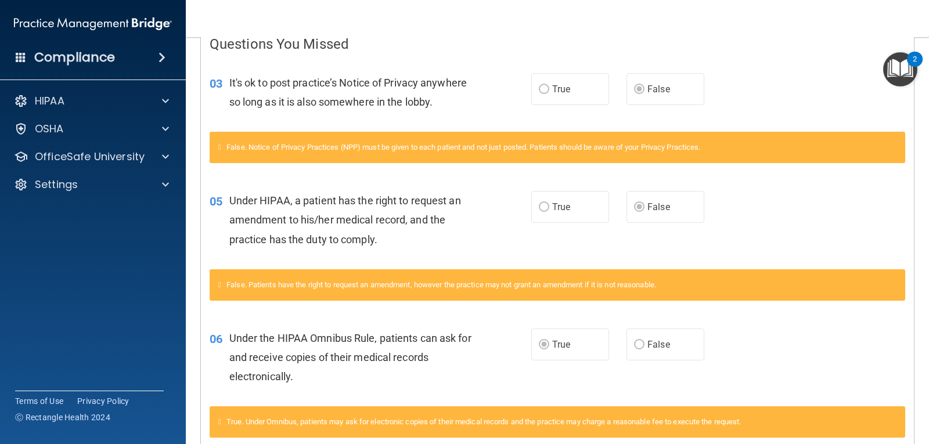
scroll to position [232, 0]
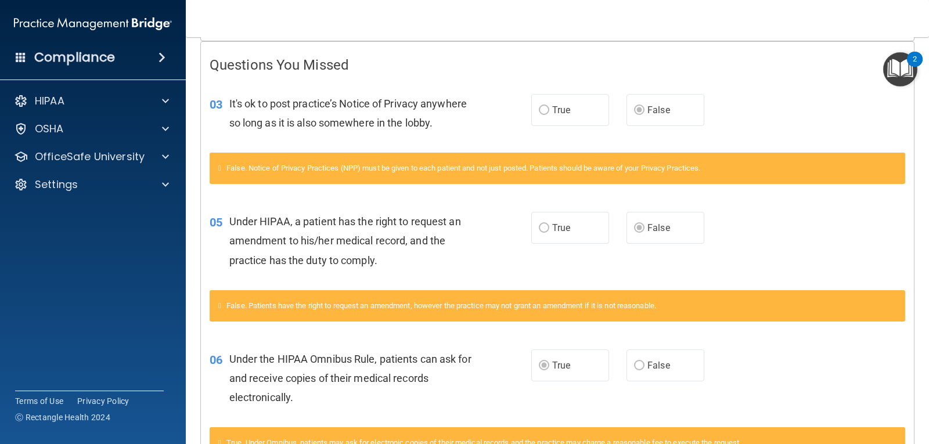
click at [542, 117] on label "True" at bounding box center [570, 110] width 78 height 32
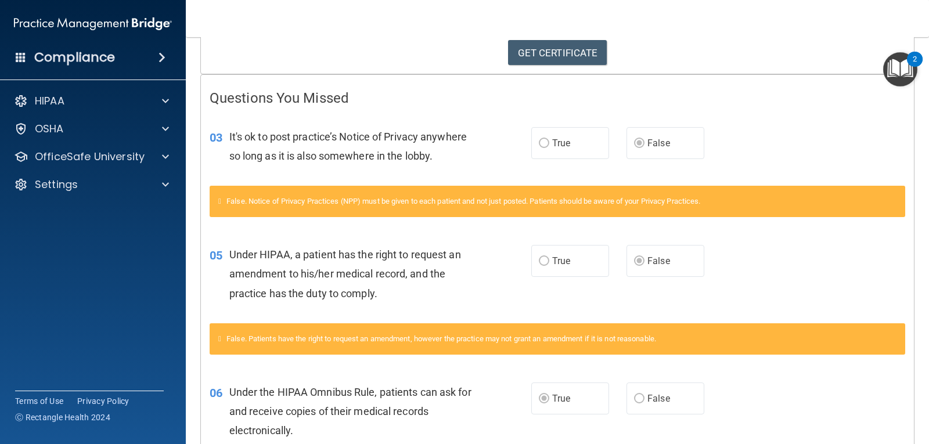
scroll to position [186, 0]
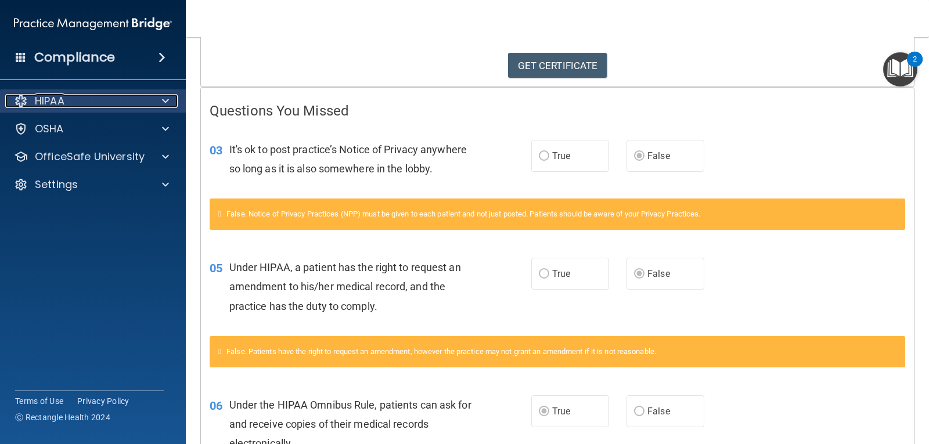
click at [168, 95] on span at bounding box center [165, 101] width 7 height 14
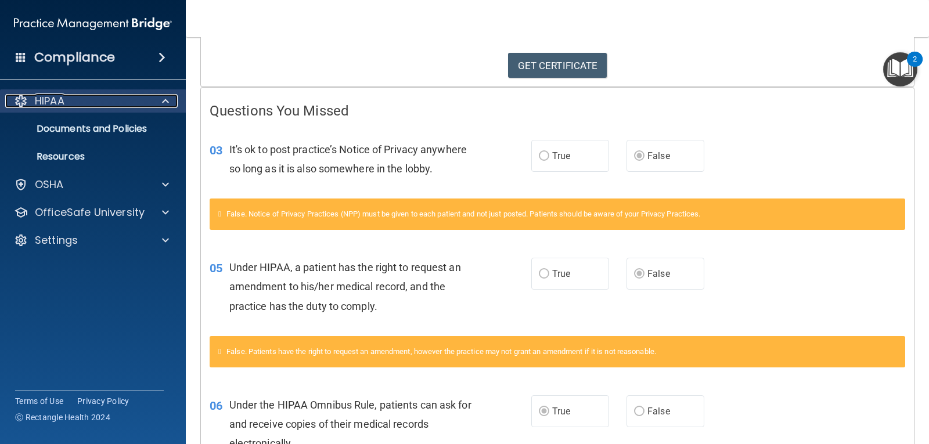
click at [168, 95] on span at bounding box center [165, 101] width 7 height 14
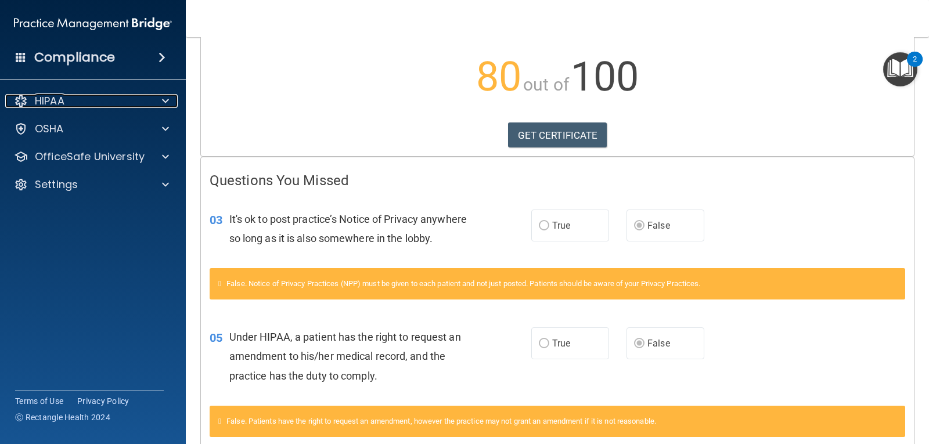
scroll to position [0, 0]
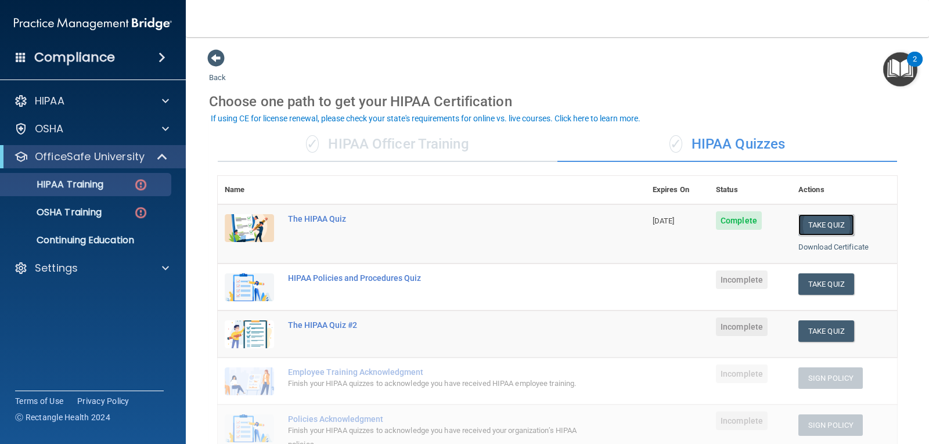
click at [811, 225] on button "Take Quiz" at bounding box center [827, 224] width 56 height 21
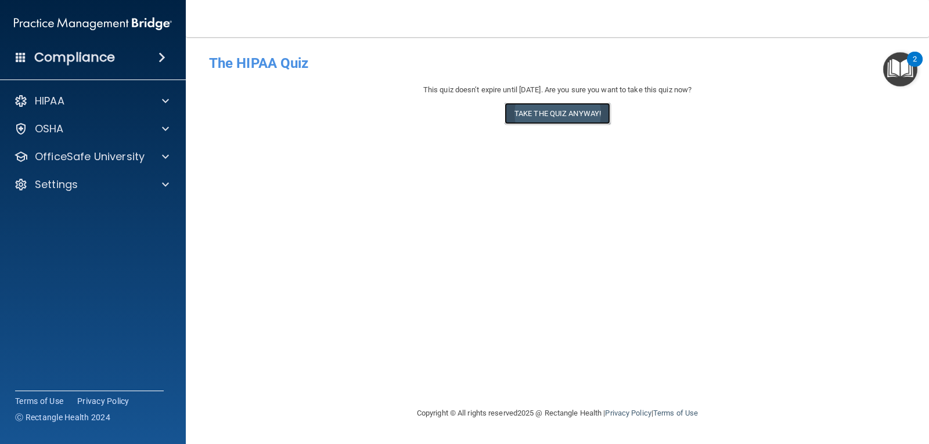
click at [541, 113] on button "Take the quiz anyway!" at bounding box center [558, 113] width 106 height 21
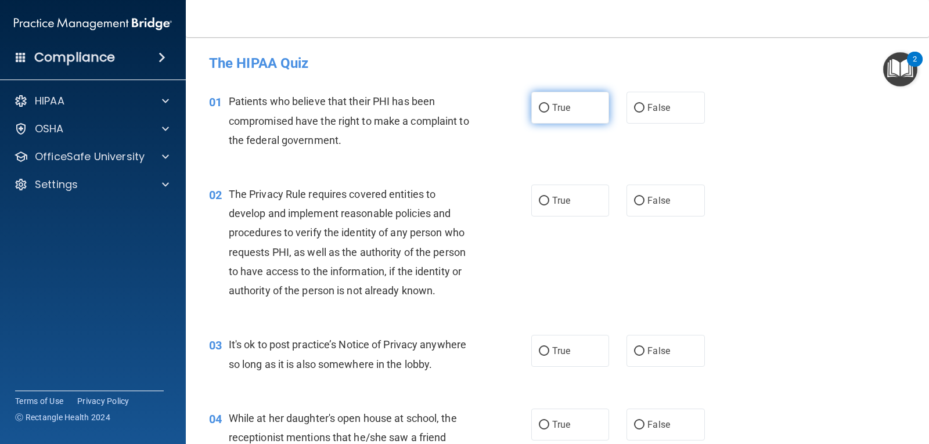
click at [540, 104] on input "True" at bounding box center [544, 108] width 10 height 9
radio input "true"
